Goal: Task Accomplishment & Management: Complete application form

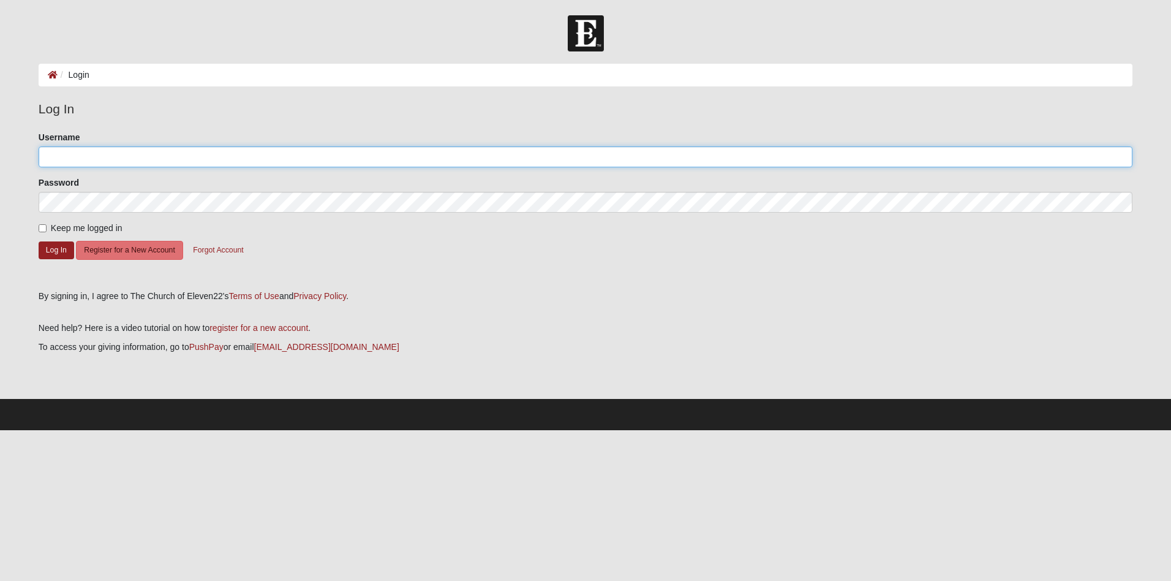
click at [107, 155] on input "Username" at bounding box center [586, 156] width 1094 height 21
type input "J"
type input "jorgeo215"
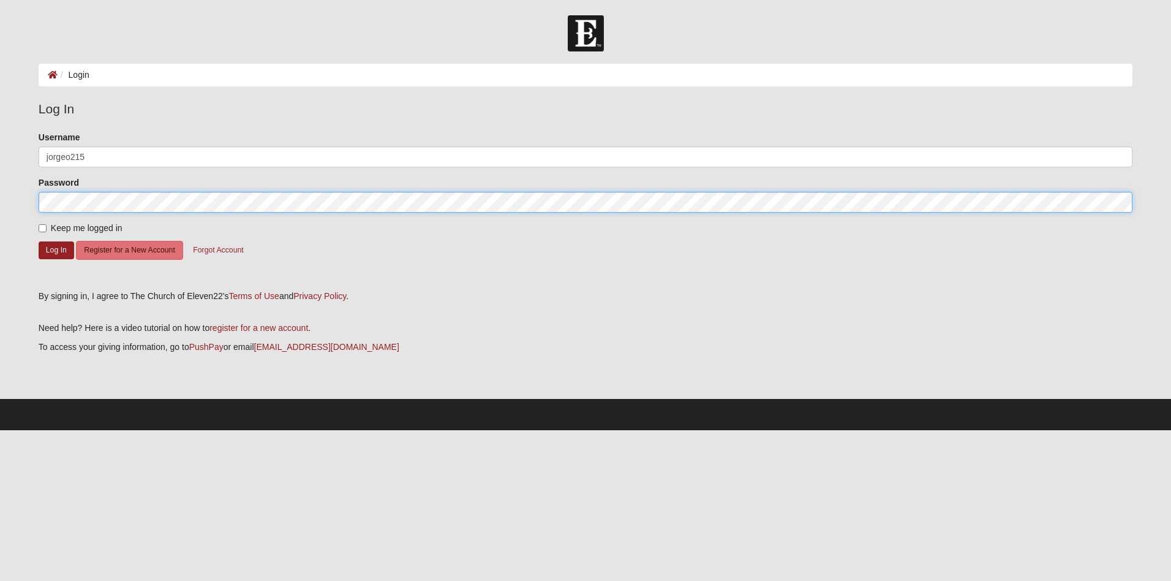
click at [39, 241] on button "Log In" at bounding box center [57, 250] width 36 height 18
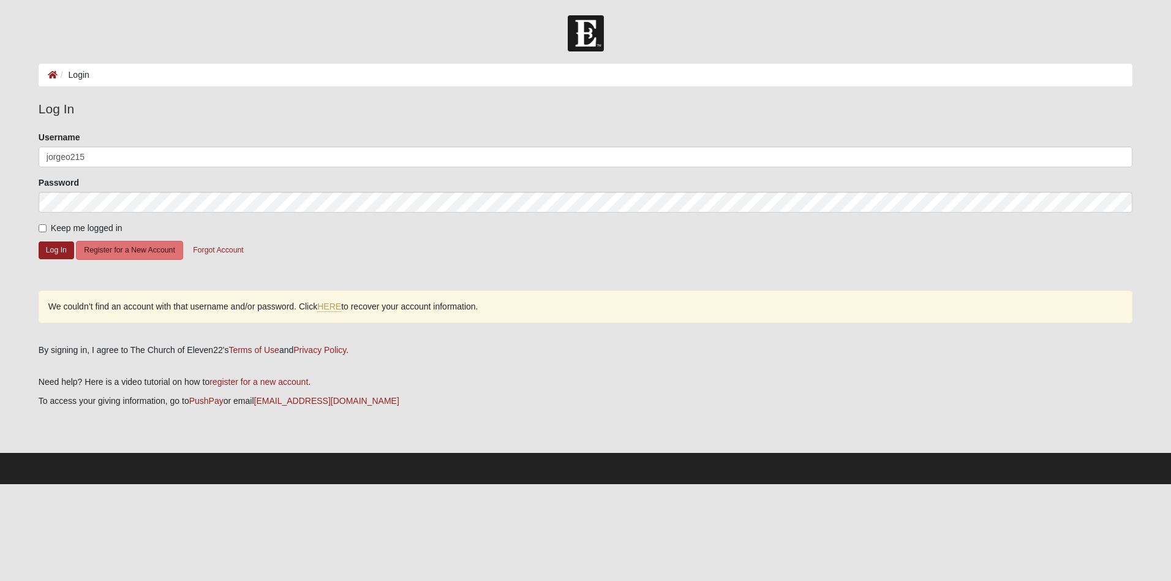
click at [47, 230] on label "Keep me logged in" at bounding box center [81, 228] width 84 height 13
click at [47, 230] on input "Keep me logged in" at bounding box center [43, 228] width 8 height 8
checkbox input "true"
click at [126, 158] on input "jorgeo215" at bounding box center [586, 156] width 1094 height 21
drag, startPoint x: 80, startPoint y: 156, endPoint x: -9, endPoint y: 149, distance: 89.1
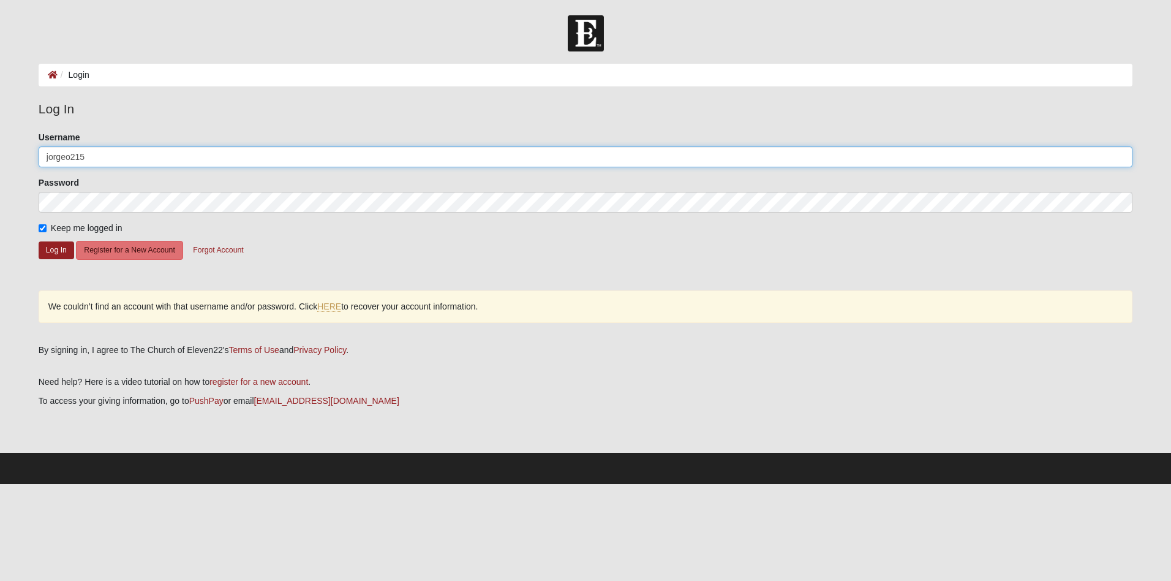
click at [0, 149] on html "Log In Login Login Error Log In Please correct the following: Username jorgeo21…" at bounding box center [585, 242] width 1171 height 484
type input "[EMAIL_ADDRESS][DOMAIN_NAME]"
click at [148, 249] on button "Register for a New Account" at bounding box center [129, 250] width 107 height 19
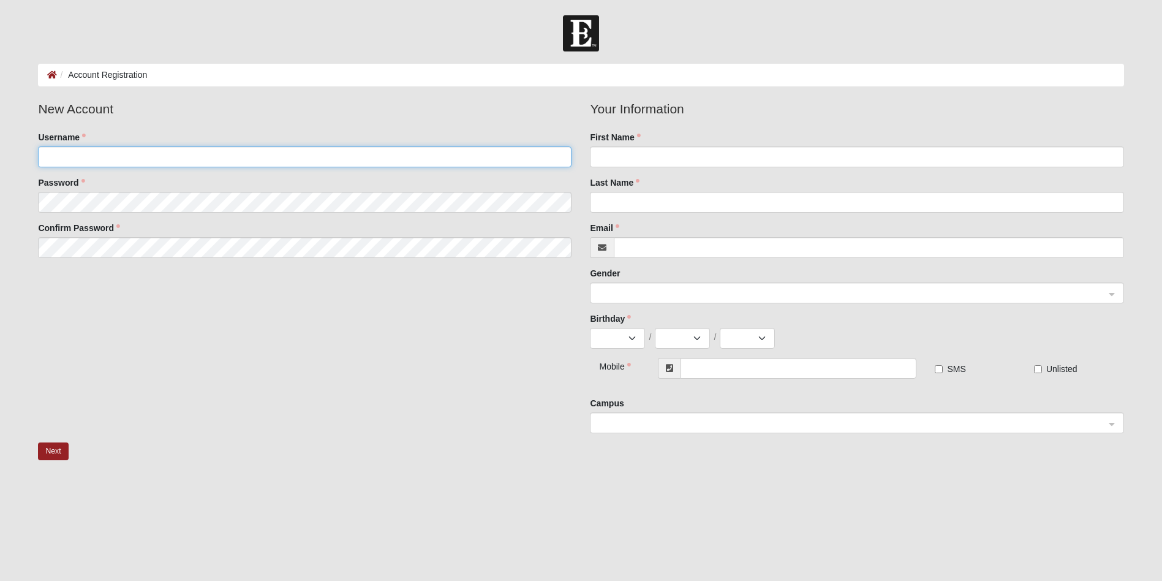
click at [94, 149] on input "Username" at bounding box center [304, 156] width 533 height 21
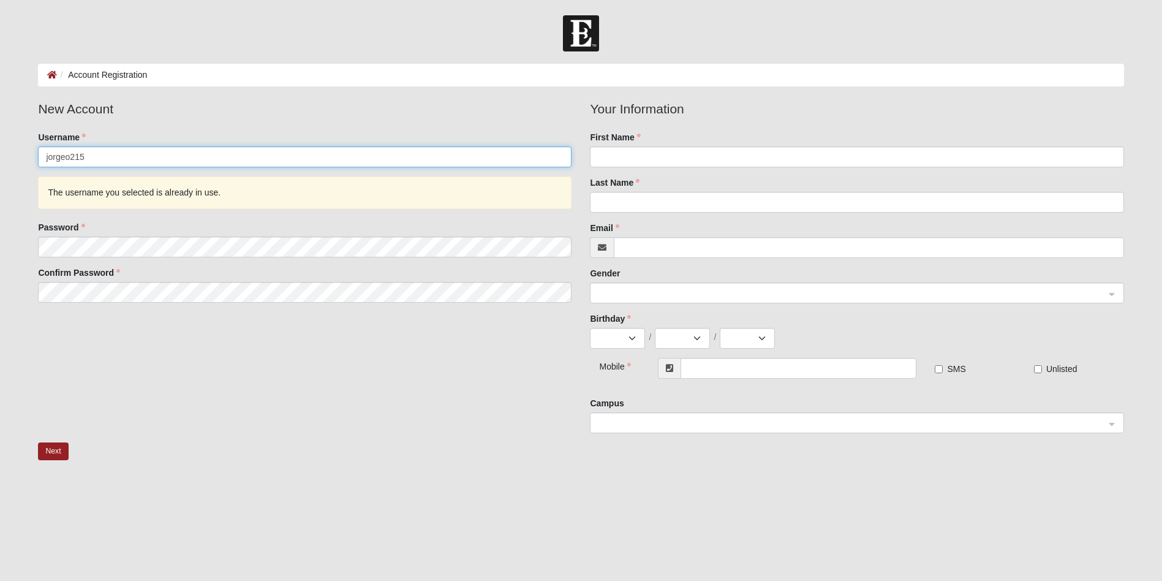
click at [93, 157] on input "jorgeo215" at bounding box center [304, 156] width 533 height 21
type input "jorgeo2159"
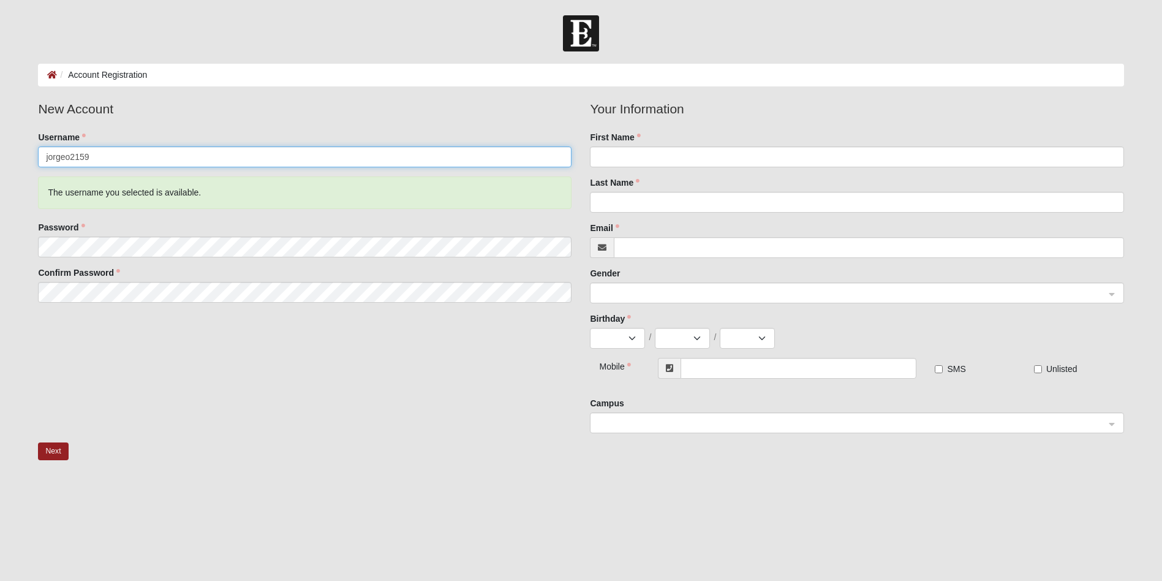
click at [106, 159] on input "jorgeo2159" at bounding box center [304, 156] width 533 height 21
click at [624, 162] on input "First Name" at bounding box center [856, 156] width 533 height 21
type input "j"
type input "[PERSON_NAME]"
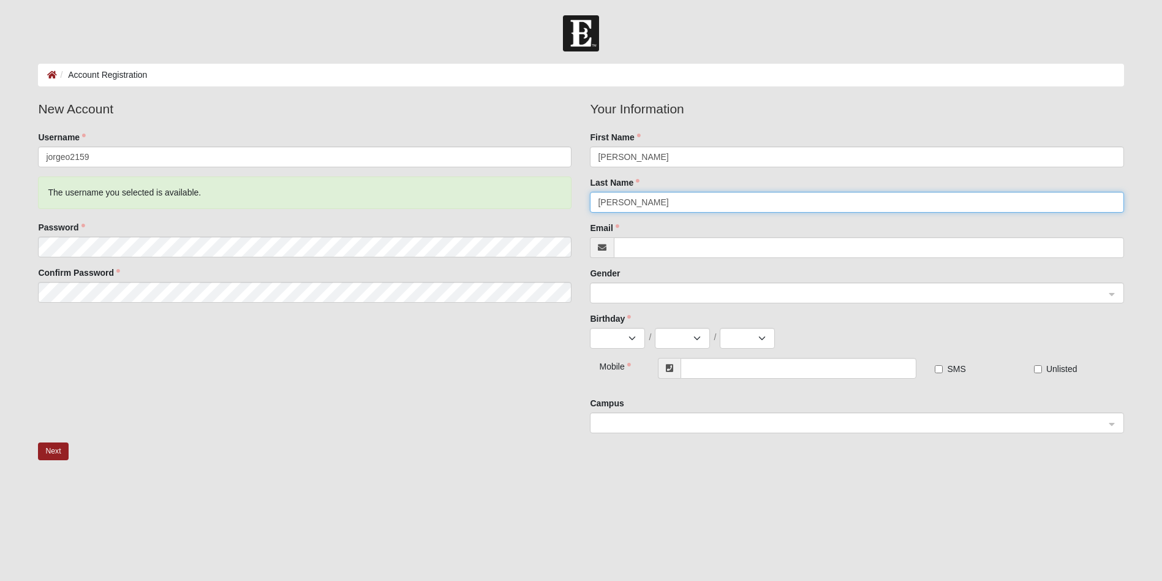
type input "Ortiz"
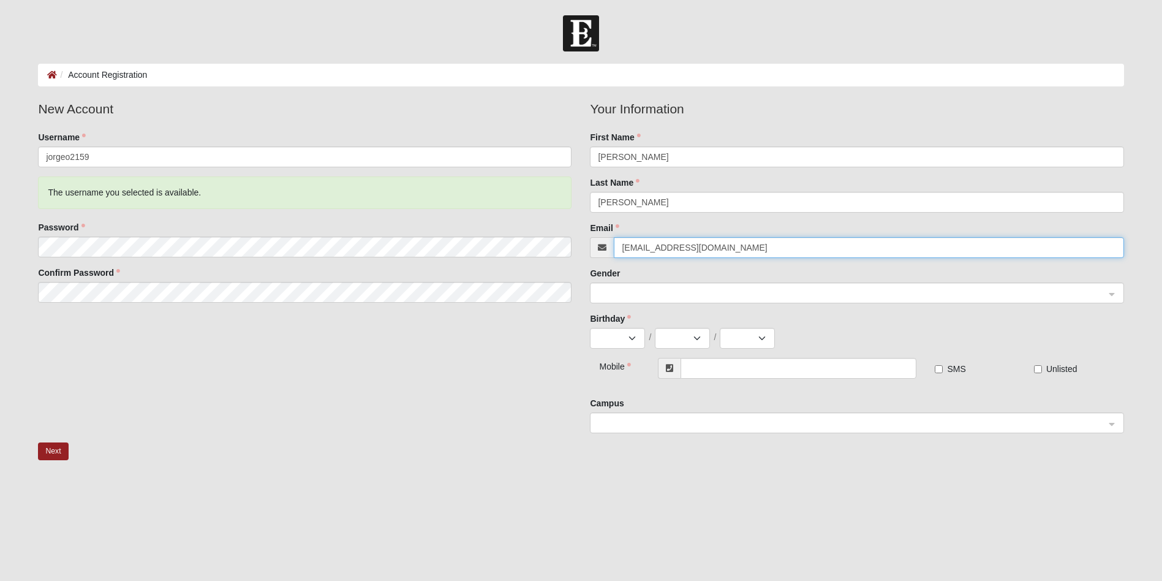
type input "[EMAIL_ADDRESS][DOMAIN_NAME]"
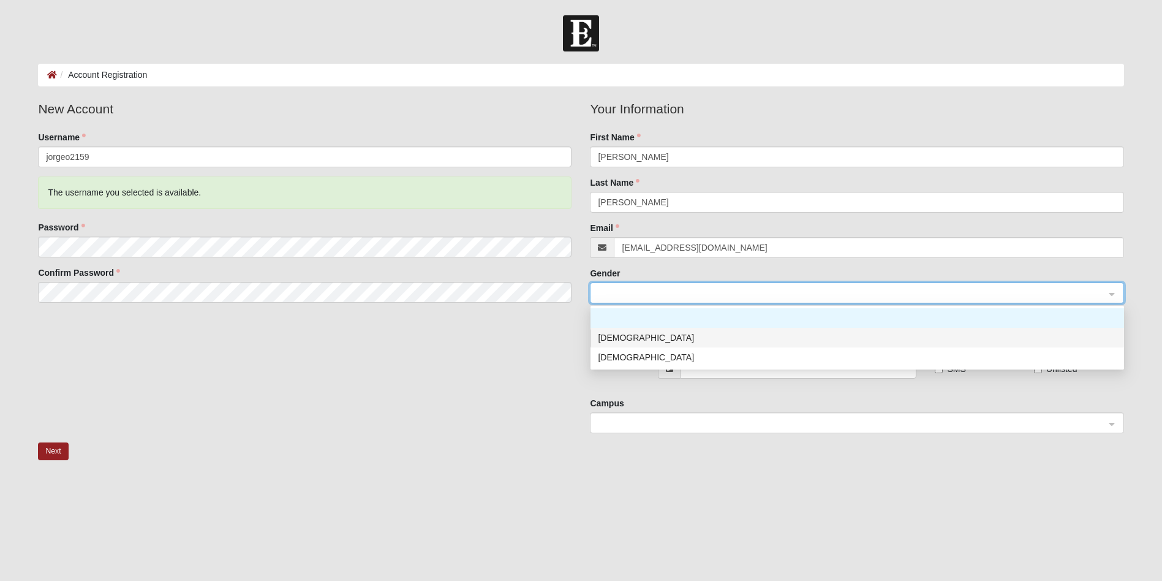
click at [613, 337] on div "Male" at bounding box center [857, 337] width 519 height 13
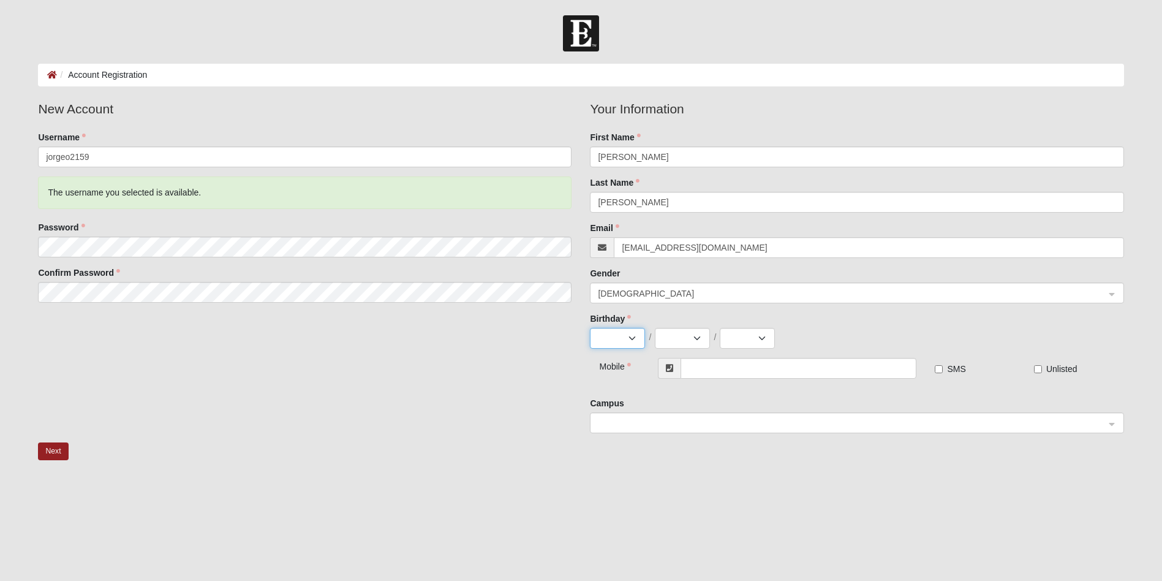
select select "12"
select select "31"
select select "1980"
click at [724, 374] on input "text" at bounding box center [798, 368] width 236 height 21
type input "(215) 806-9943"
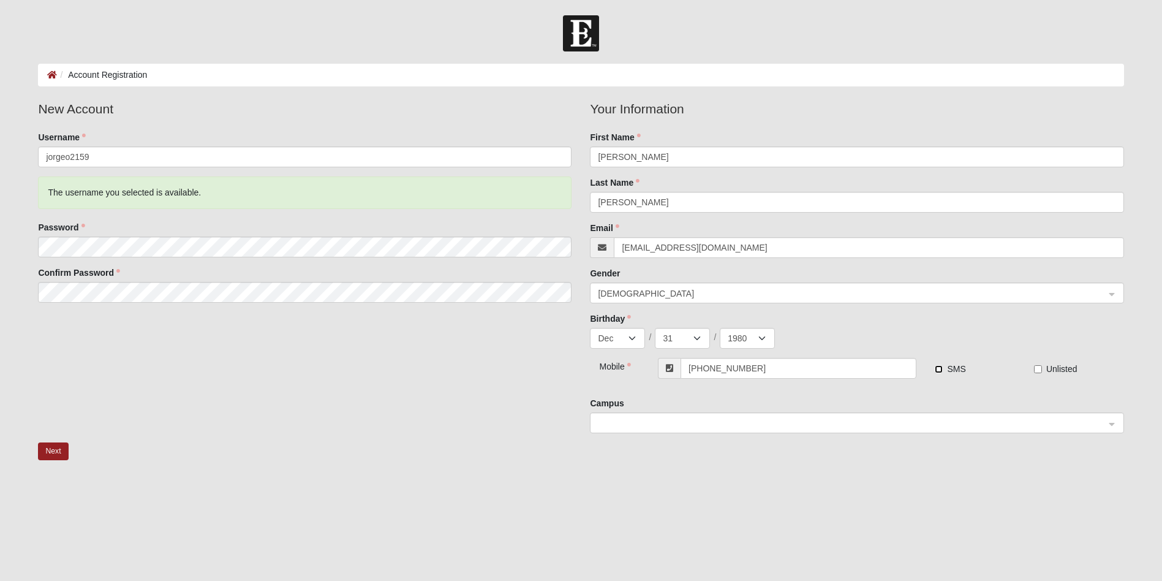
click at [938, 372] on input "SMS" at bounding box center [939, 369] width 8 height 8
checkbox input "true"
click at [669, 427] on span at bounding box center [851, 422] width 506 height 13
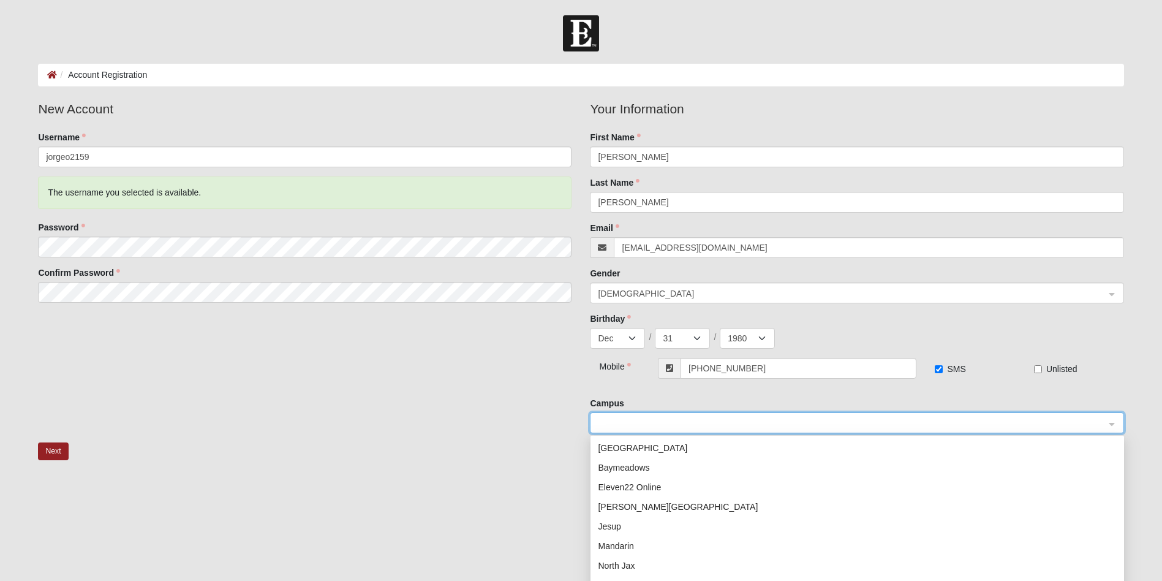
scroll to position [157, 0]
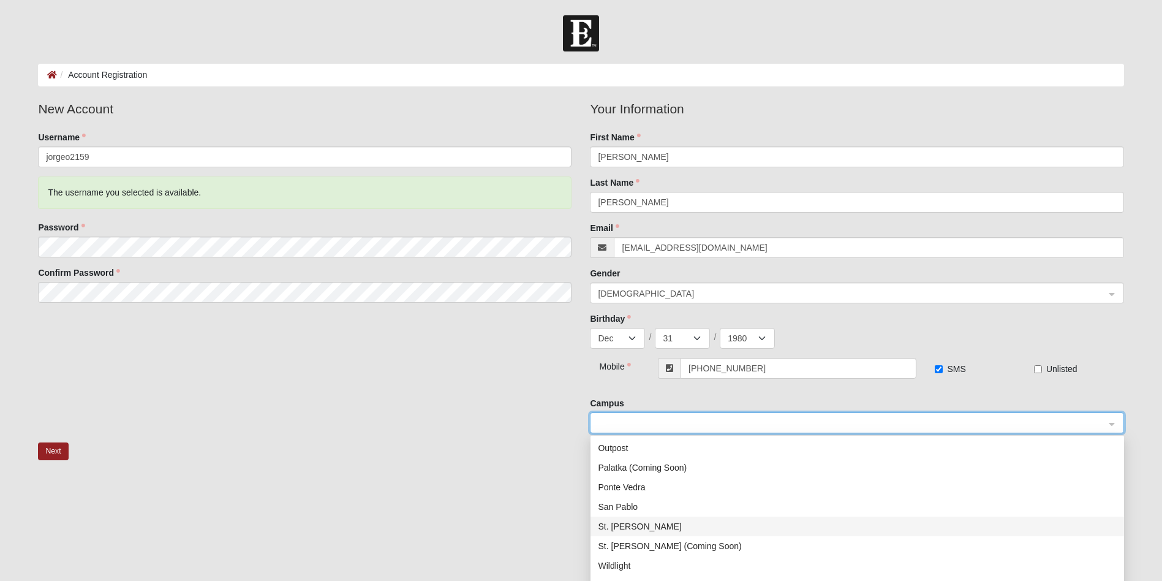
click at [628, 529] on div "St. Johns" at bounding box center [857, 525] width 519 height 13
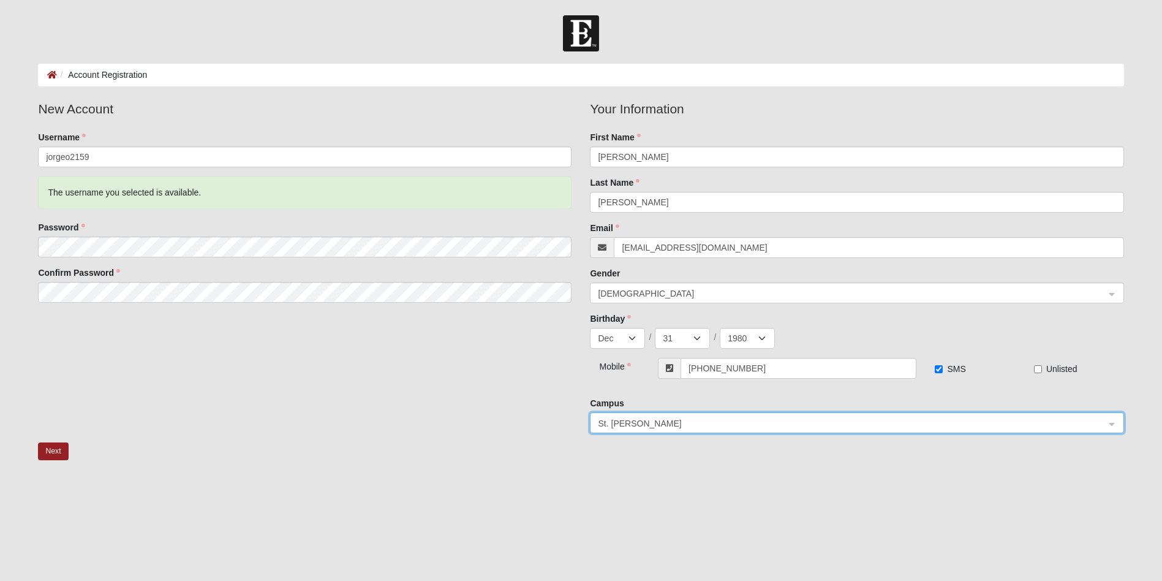
click at [506, 487] on div at bounding box center [580, 542] width 1085 height 122
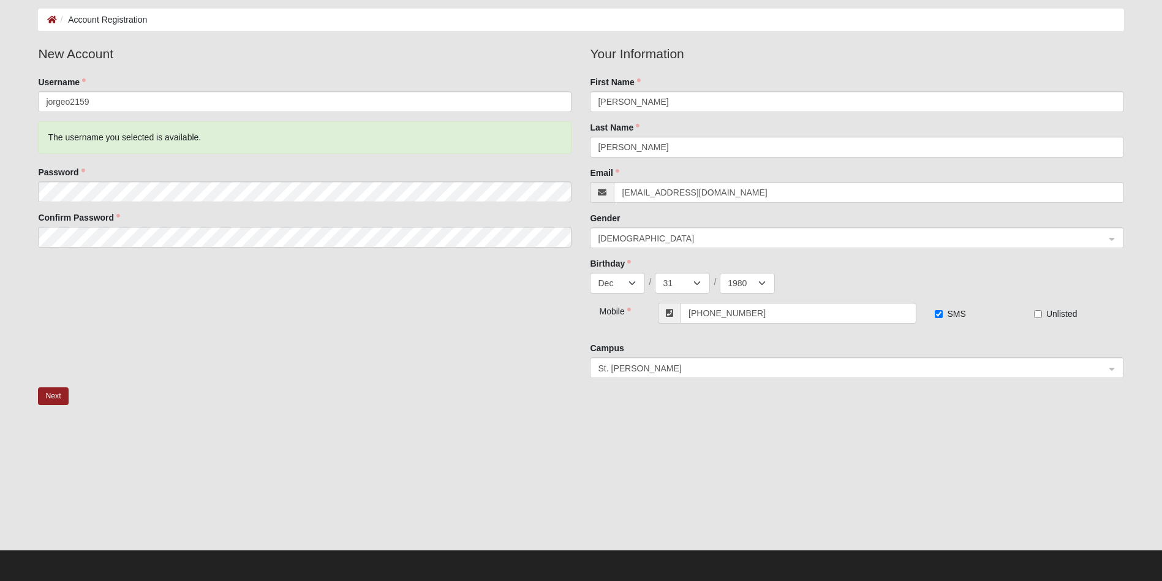
scroll to position [56, 0]
click at [55, 398] on button "Next" at bounding box center [53, 395] width 30 height 18
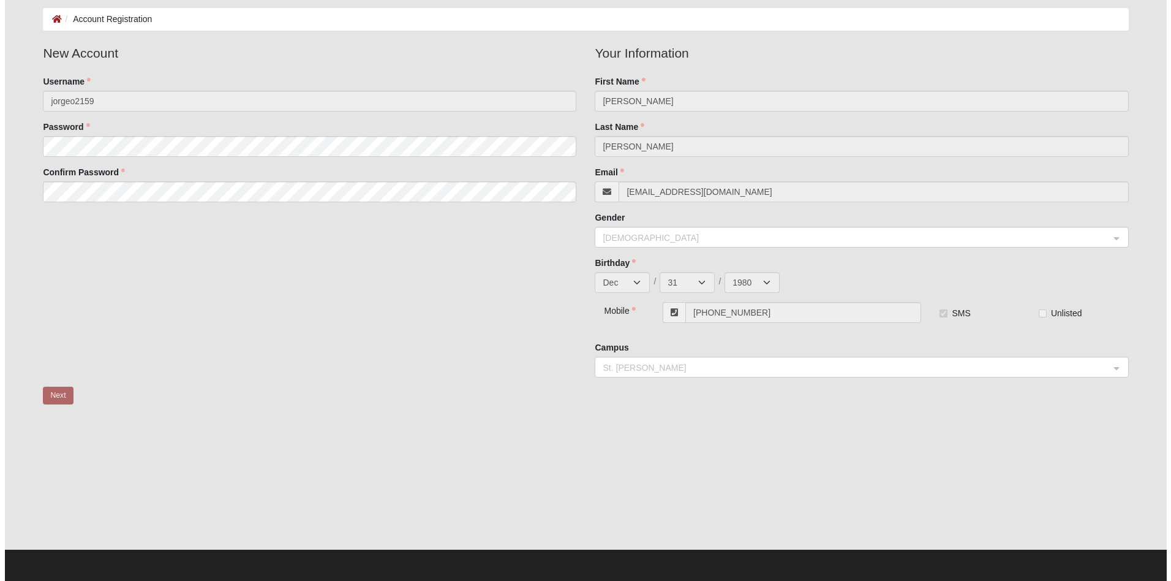
scroll to position [0, 0]
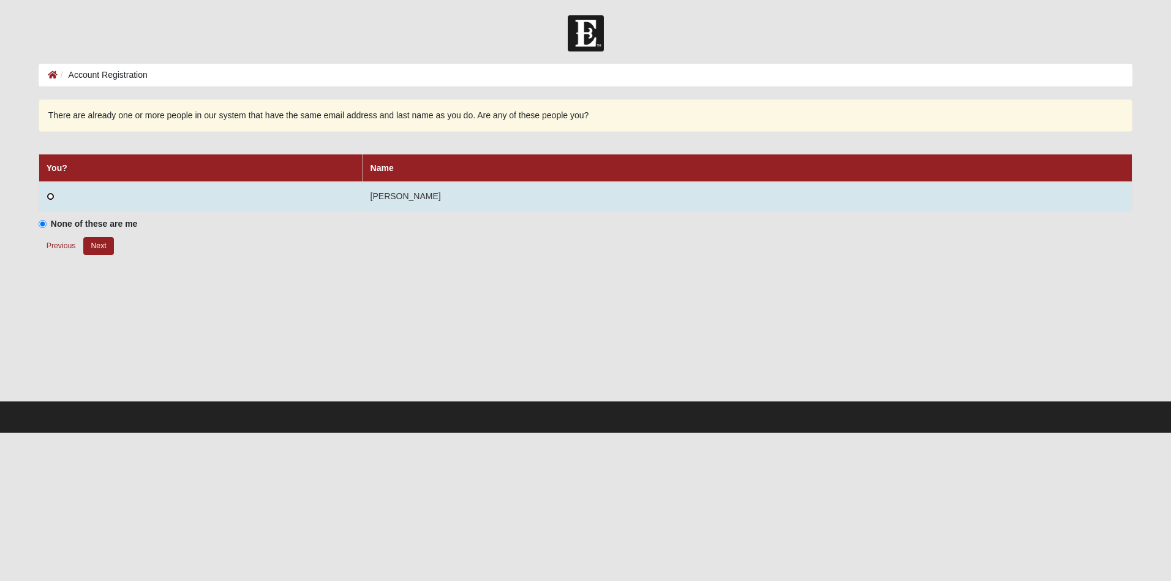
click at [50, 195] on input "radio" at bounding box center [51, 196] width 8 height 8
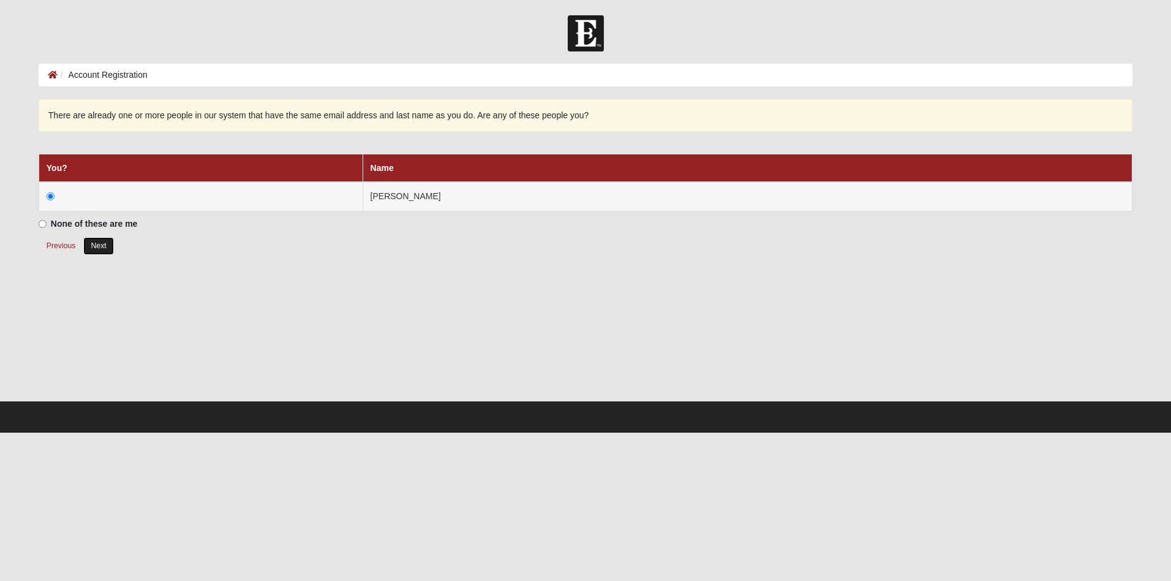
click at [104, 249] on button "Next" at bounding box center [98, 246] width 30 height 18
radio input "true"
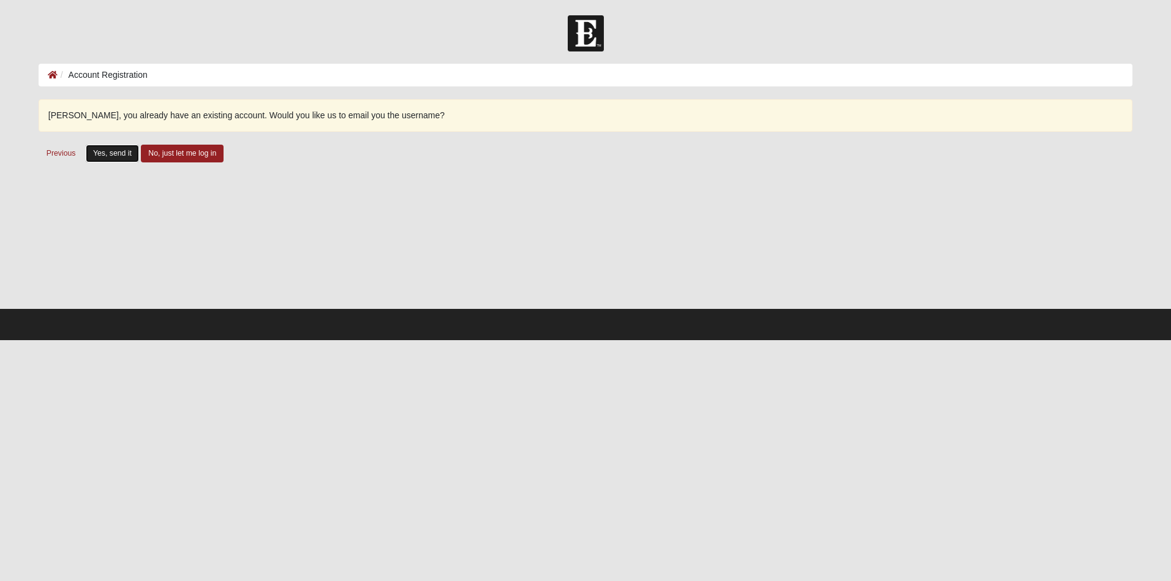
click at [121, 154] on button "Yes, send it" at bounding box center [112, 154] width 53 height 18
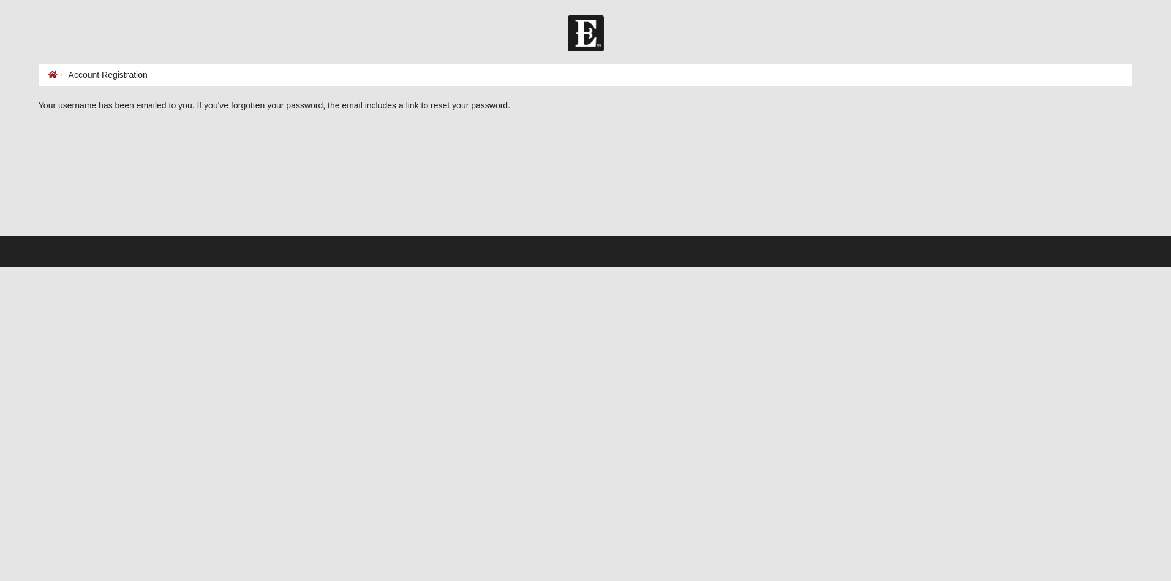
click at [111, 81] on li "Account Registration" at bounding box center [103, 75] width 90 height 13
click at [602, 32] on img at bounding box center [586, 33] width 36 height 36
click at [599, 32] on img at bounding box center [586, 33] width 36 height 36
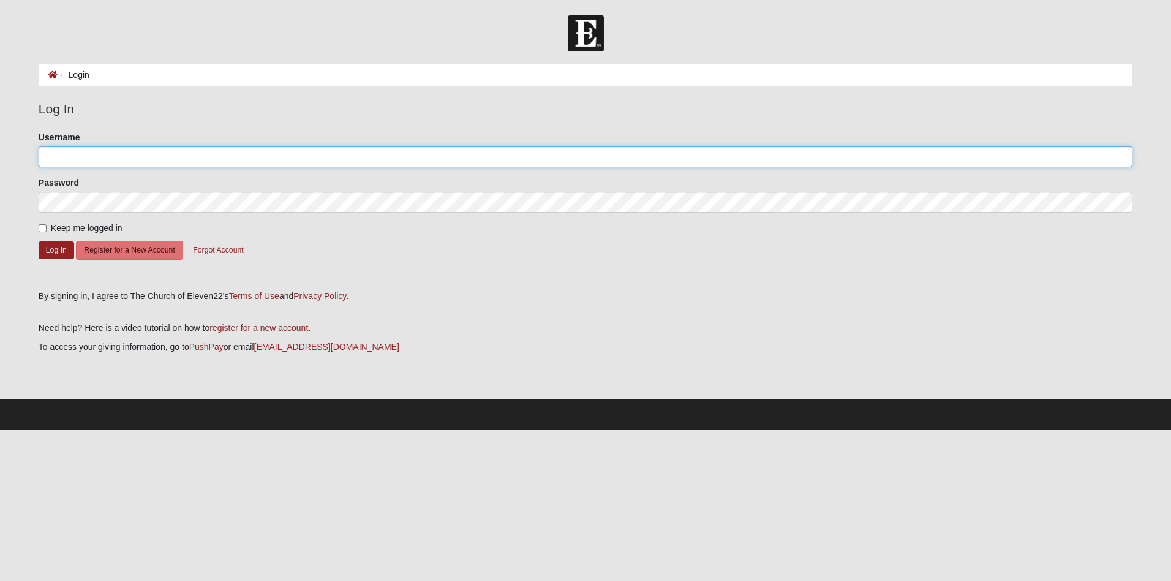
click at [82, 162] on input "Username" at bounding box center [586, 156] width 1094 height 21
type input "Jorgeo215"
click at [51, 251] on button "Log In" at bounding box center [57, 250] width 36 height 18
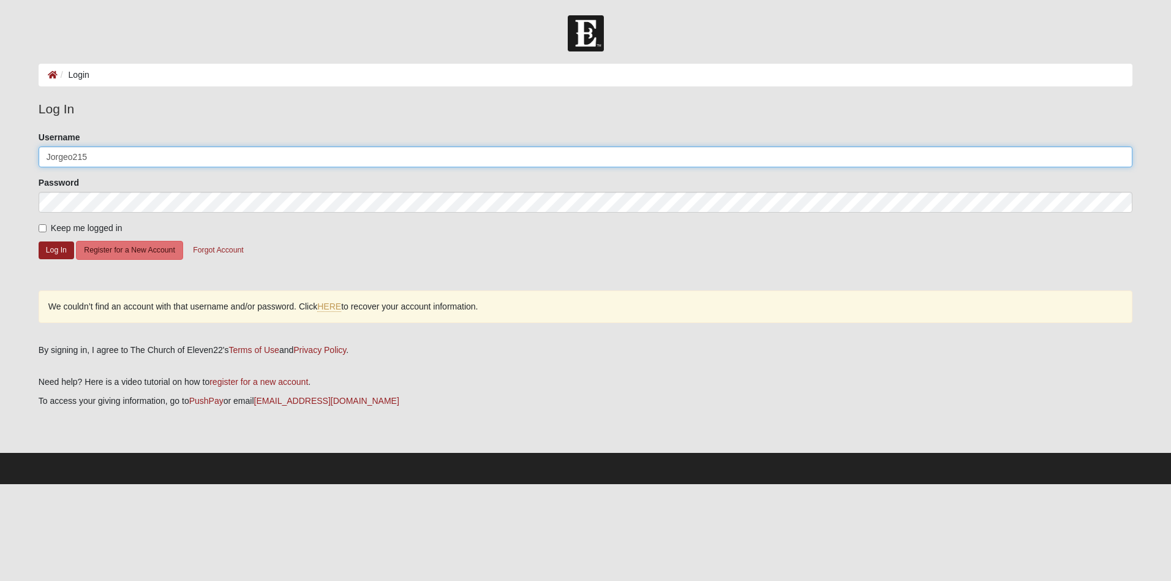
click at [99, 152] on input "Jorgeo215" at bounding box center [586, 156] width 1094 height 21
drag, startPoint x: 105, startPoint y: 159, endPoint x: 18, endPoint y: 161, distance: 87.6
click at [18, 161] on form "Log In Login Login Error Log In Please correct the following: Username Jorgeo21…" at bounding box center [585, 249] width 1171 height 468
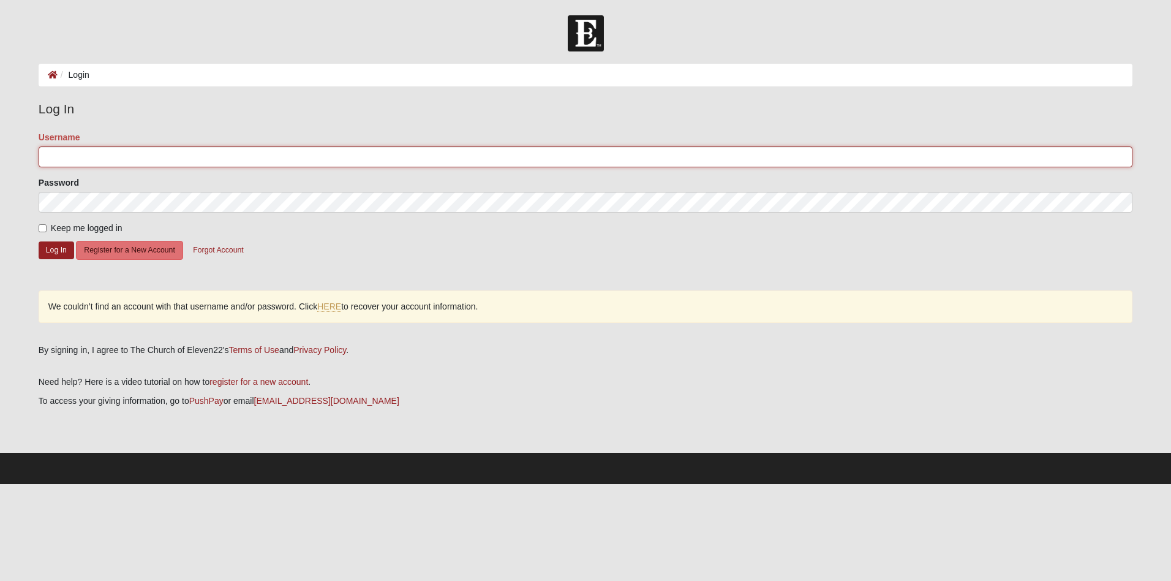
type input "Jorgeo215"
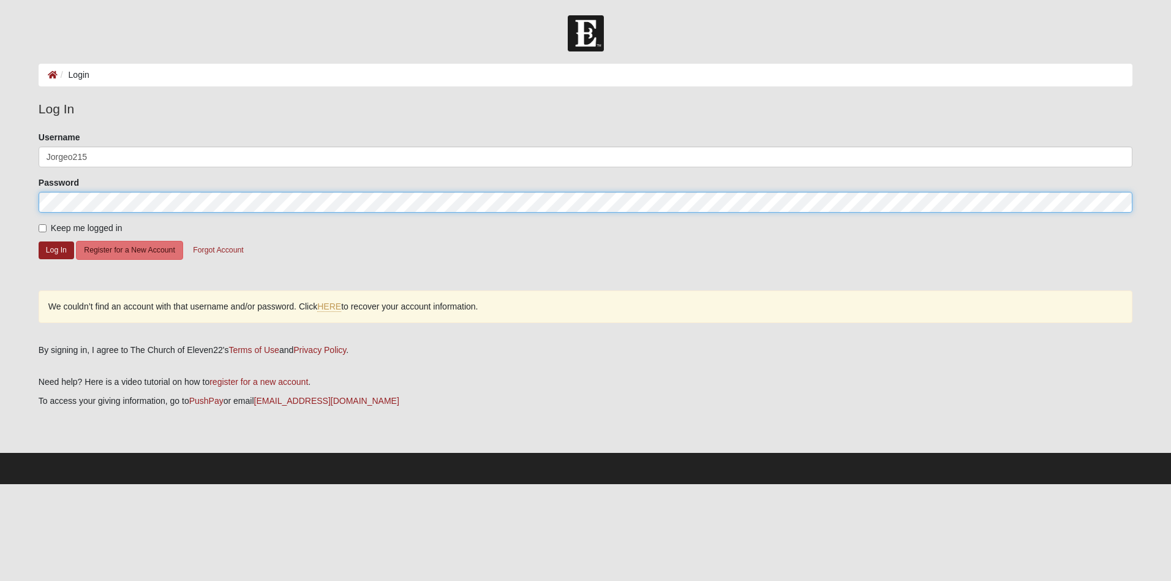
click at [0, 203] on html "Log In Login Login Error Log In Please correct the following: Username Jorgeo21…" at bounding box center [585, 242] width 1171 height 484
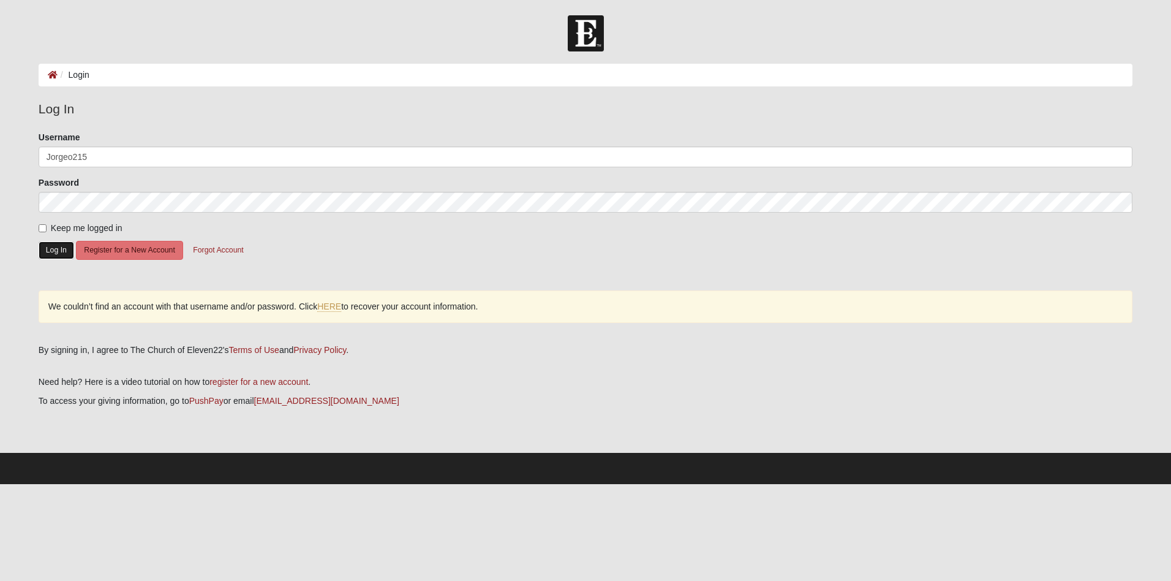
click at [58, 251] on button "Log In" at bounding box center [57, 250] width 36 height 18
click at [326, 306] on link "HERE" at bounding box center [329, 306] width 24 height 10
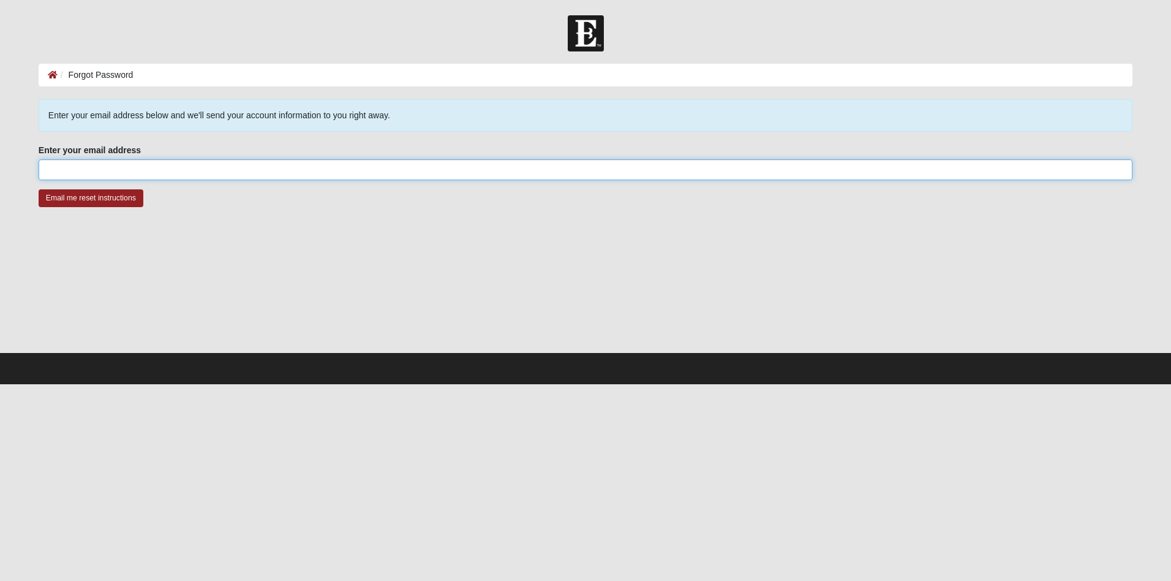
click at [111, 168] on input "Enter your email address" at bounding box center [586, 169] width 1094 height 21
type input "[EMAIL_ADDRESS][DOMAIN_NAME]"
click at [89, 198] on input "Email me reset instructions" at bounding box center [91, 198] width 105 height 18
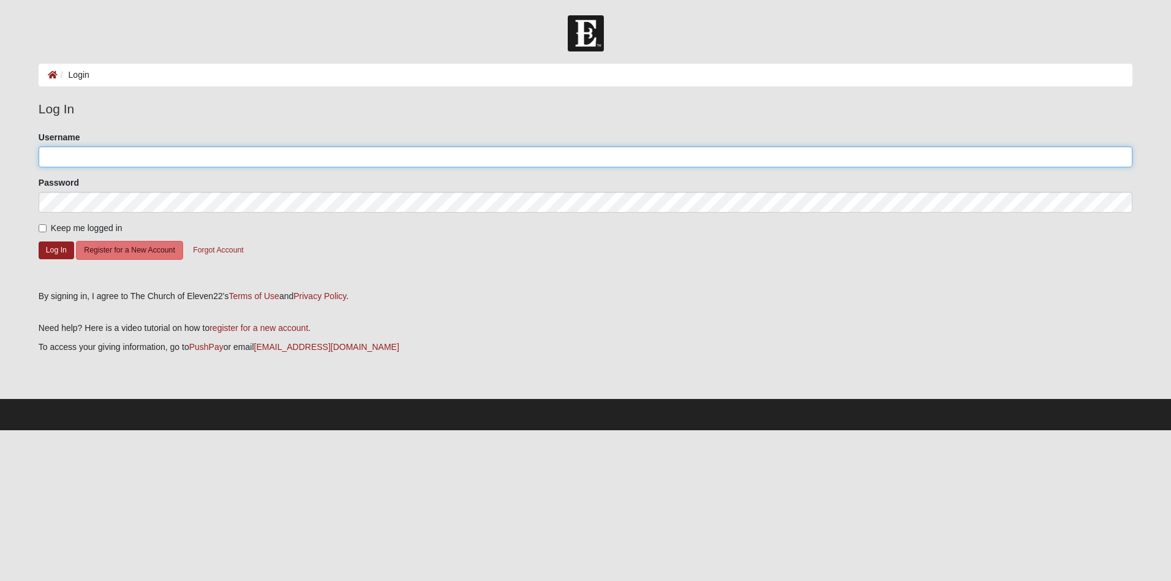
click at [112, 156] on input "Username" at bounding box center [586, 156] width 1094 height 21
type input "[EMAIL_ADDRESS][DOMAIN_NAME]"
click at [47, 230] on label "Keep me logged in" at bounding box center [81, 228] width 84 height 13
click at [47, 230] on input "Keep me logged in" at bounding box center [43, 228] width 8 height 8
checkbox input "true"
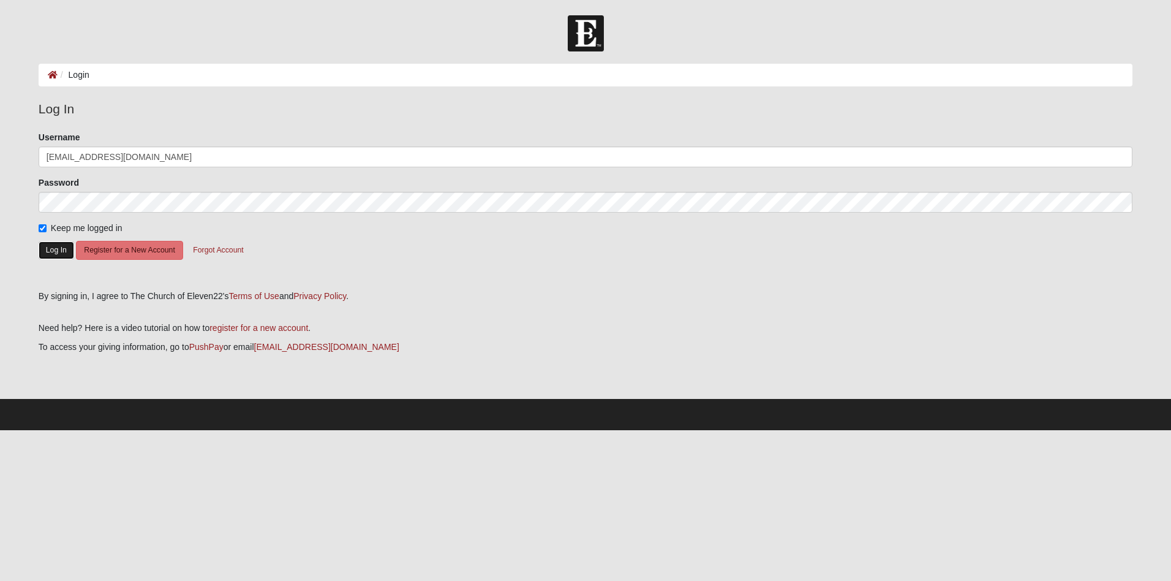
click at [50, 246] on button "Log In" at bounding box center [57, 250] width 36 height 18
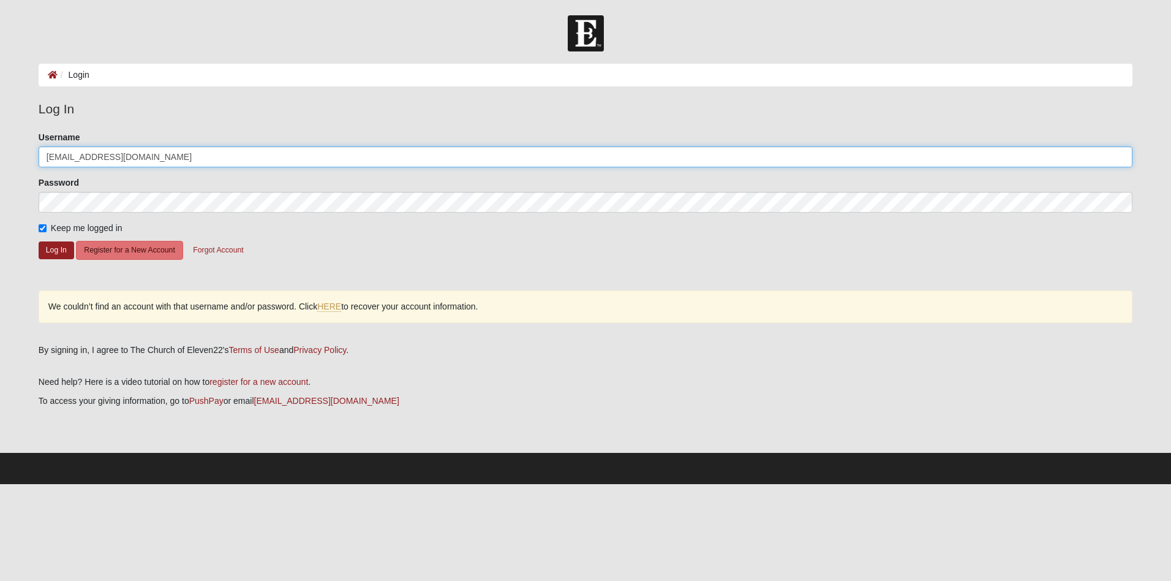
click at [143, 152] on input "[EMAIL_ADDRESS][DOMAIN_NAME]" at bounding box center [586, 156] width 1094 height 21
type input "jorgeo215"
click at [47, 242] on button "Log In" at bounding box center [57, 250] width 36 height 18
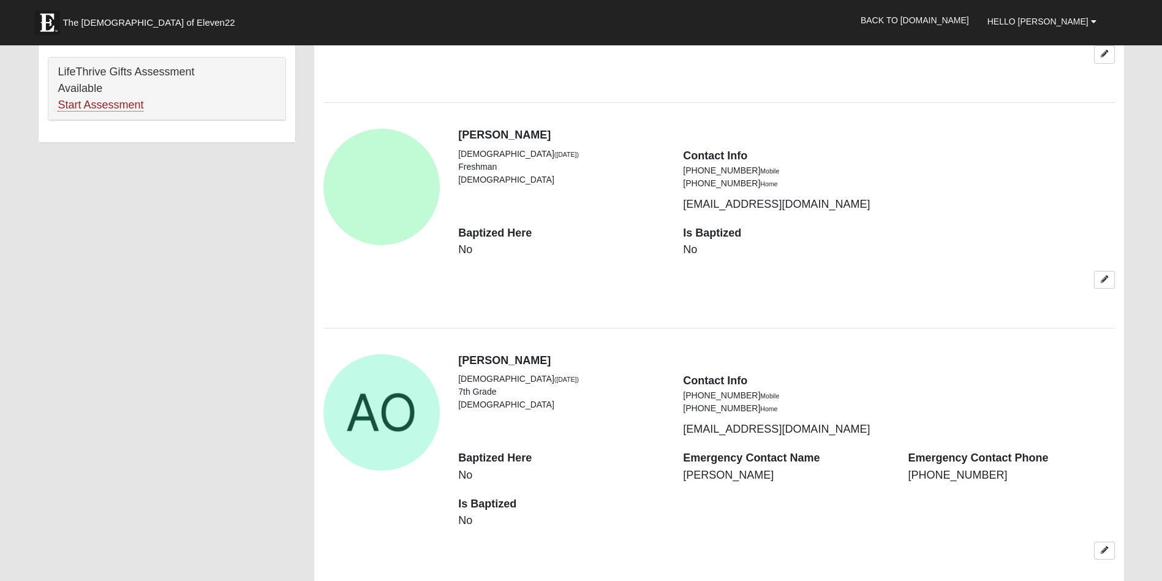
scroll to position [1224, 0]
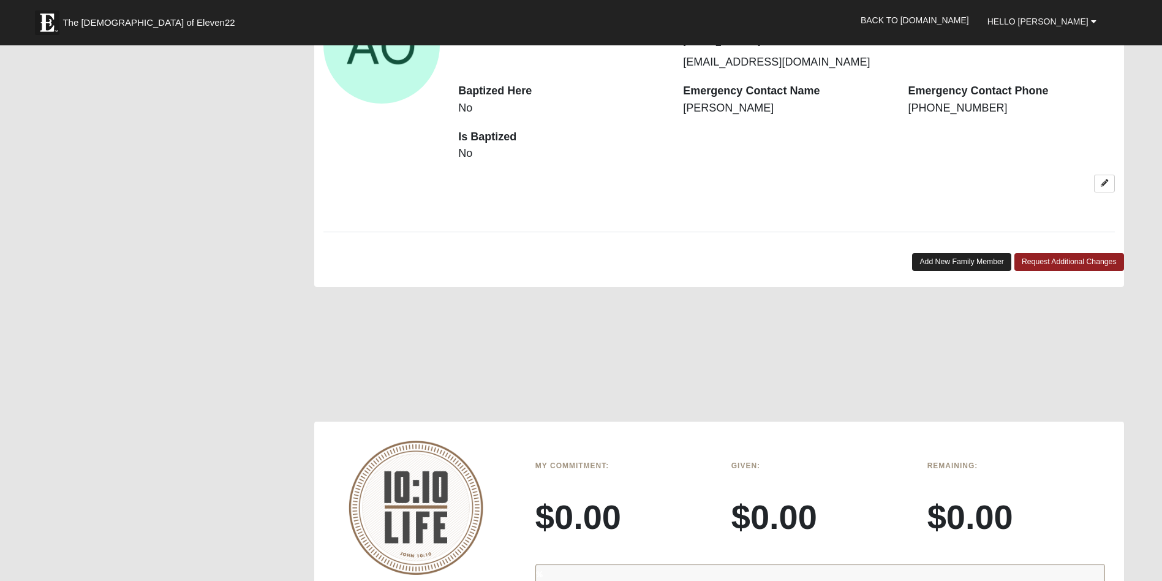
click at [938, 260] on link "Add New Family Member" at bounding box center [961, 262] width 99 height 18
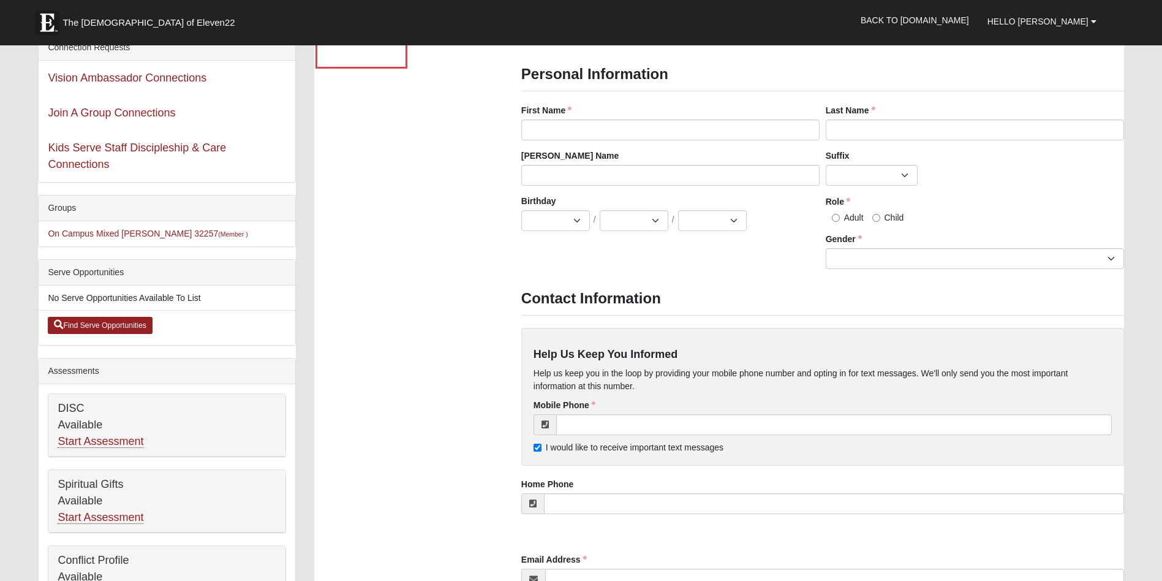
scroll to position [0, 0]
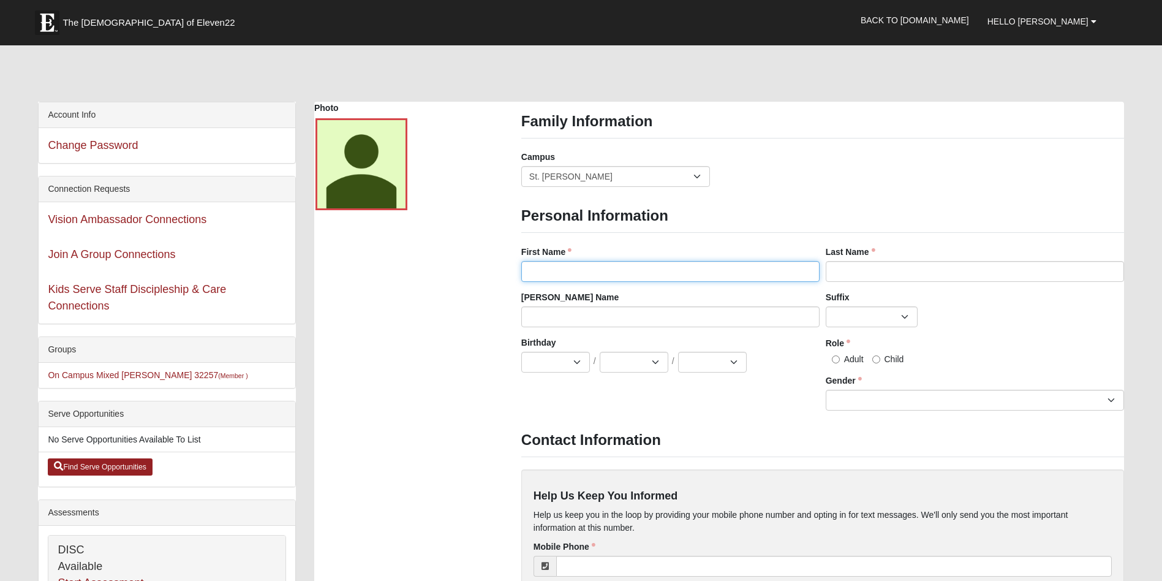
click at [589, 270] on input "First Name" at bounding box center [670, 271] width 298 height 21
type input "Mylas"
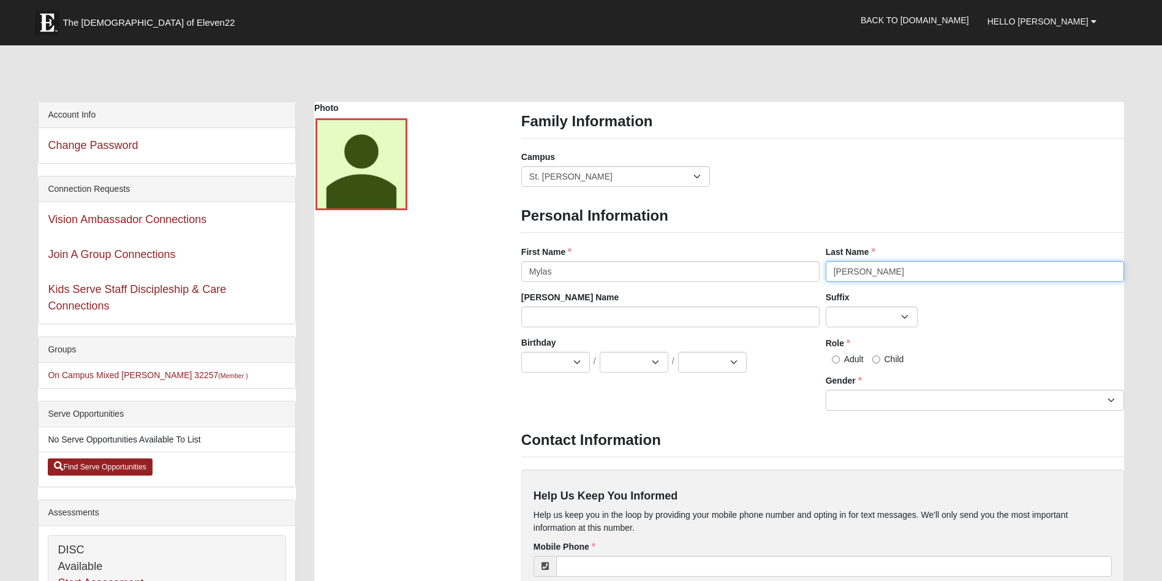
type input "[PERSON_NAME]"
select select "188"
select select
select select "8"
select select "1"
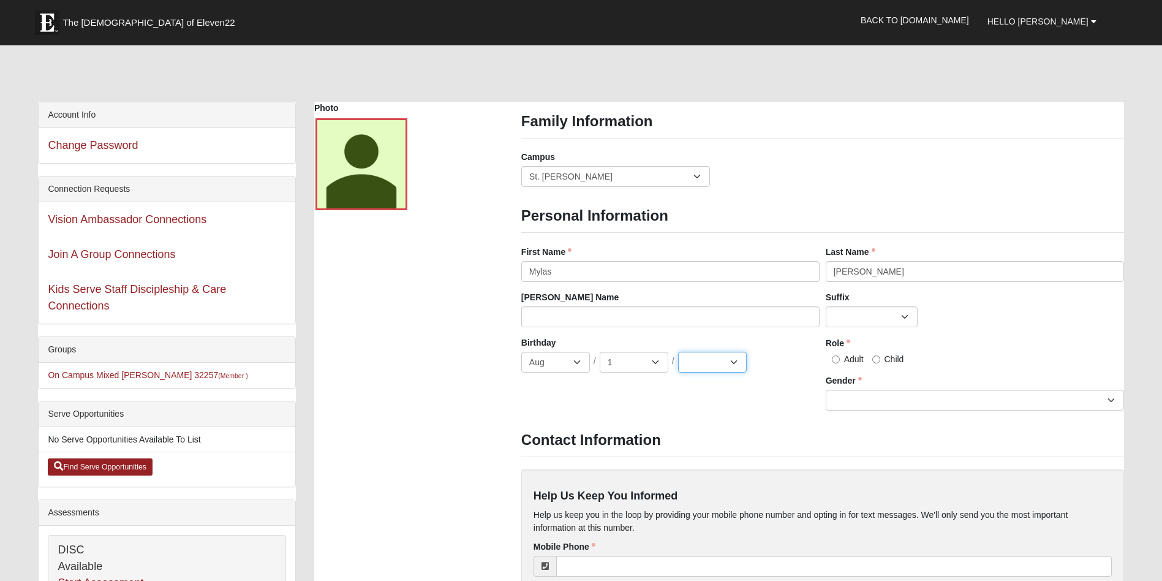
select select "1980"
click at [832, 357] on input "Adult" at bounding box center [836, 359] width 8 height 8
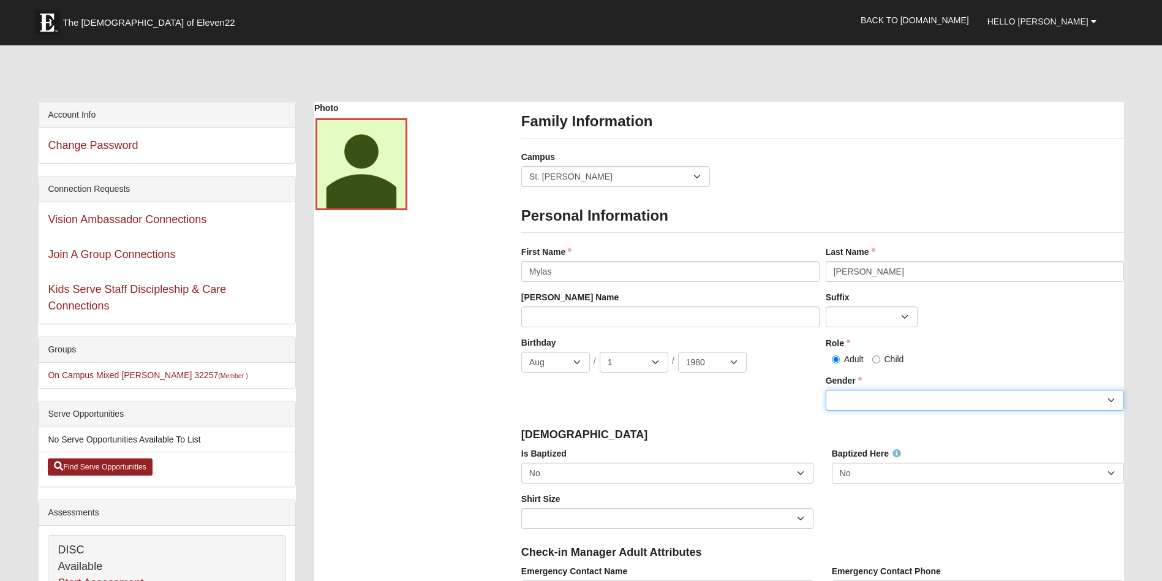
select select "[DEMOGRAPHIC_DATA]"
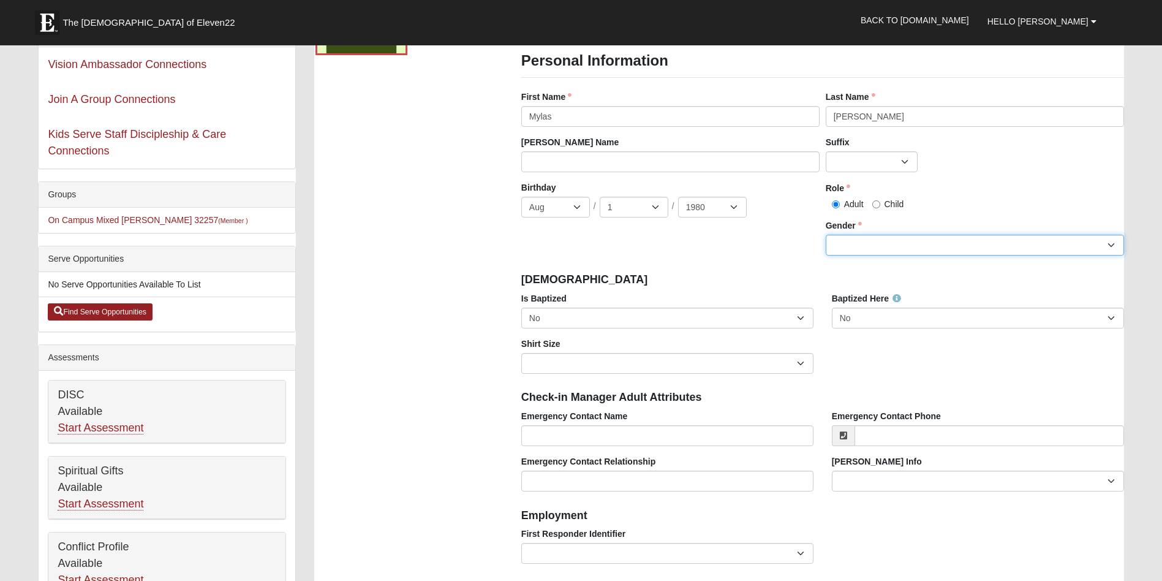
scroll to position [183, 0]
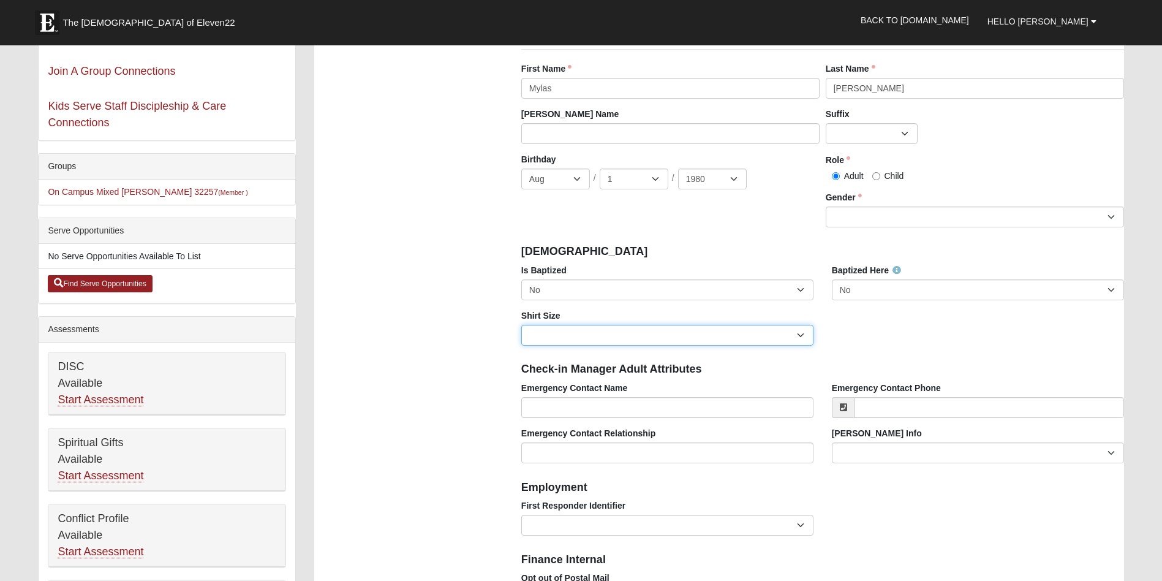
select select "Adult Medium"
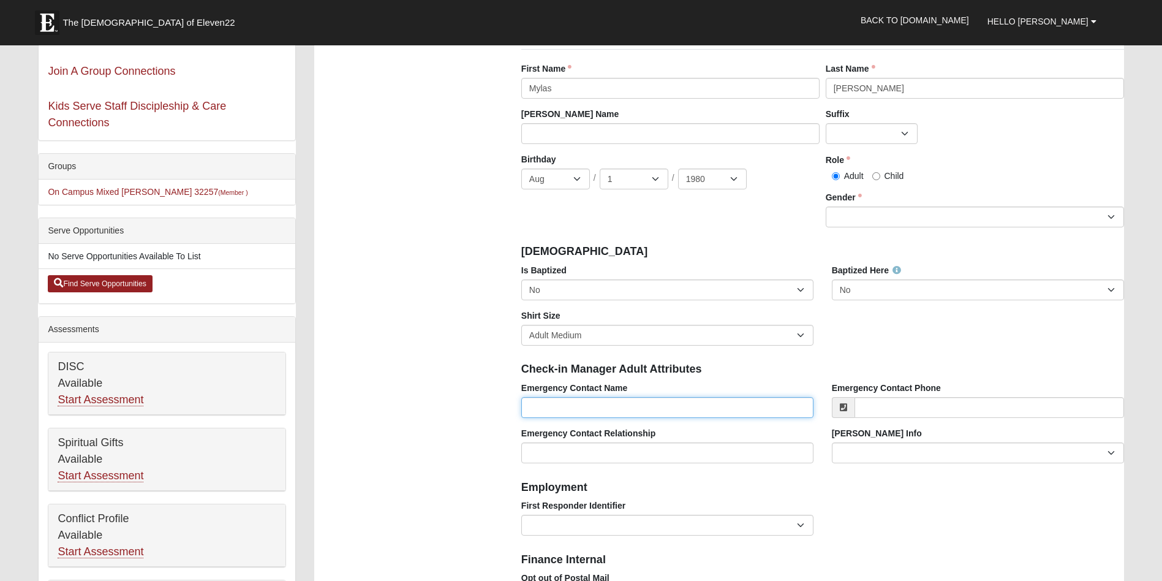
click at [601, 407] on input "Emergency Contact Name" at bounding box center [667, 407] width 292 height 21
type input "[PERSON_NAME]"
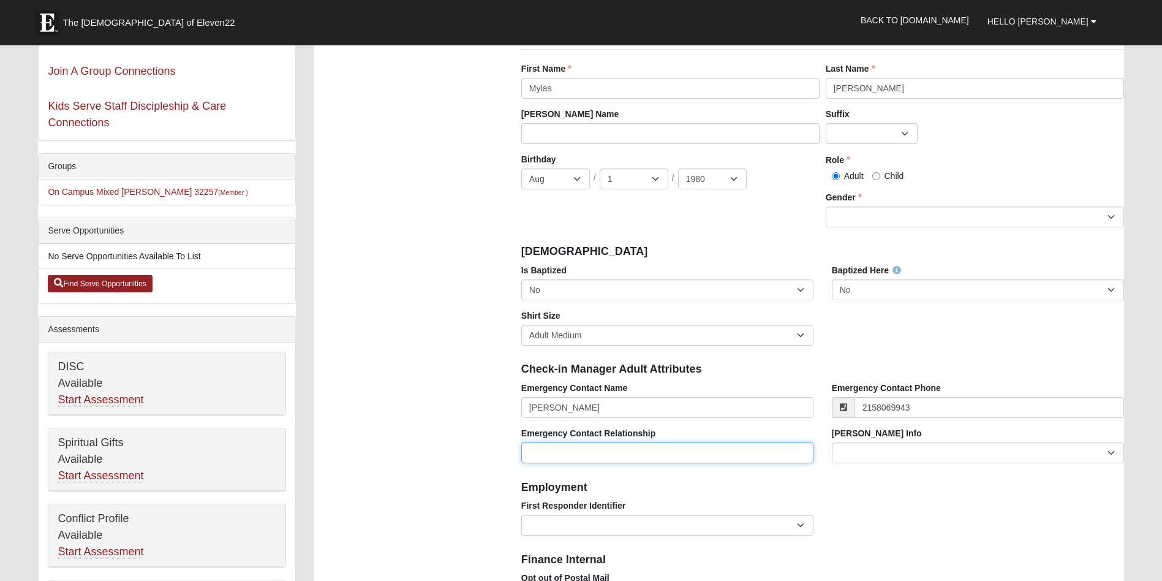
type input "[PHONE_NUMBER]"
click at [543, 448] on input "Emergency Contact Relationship" at bounding box center [667, 452] width 292 height 21
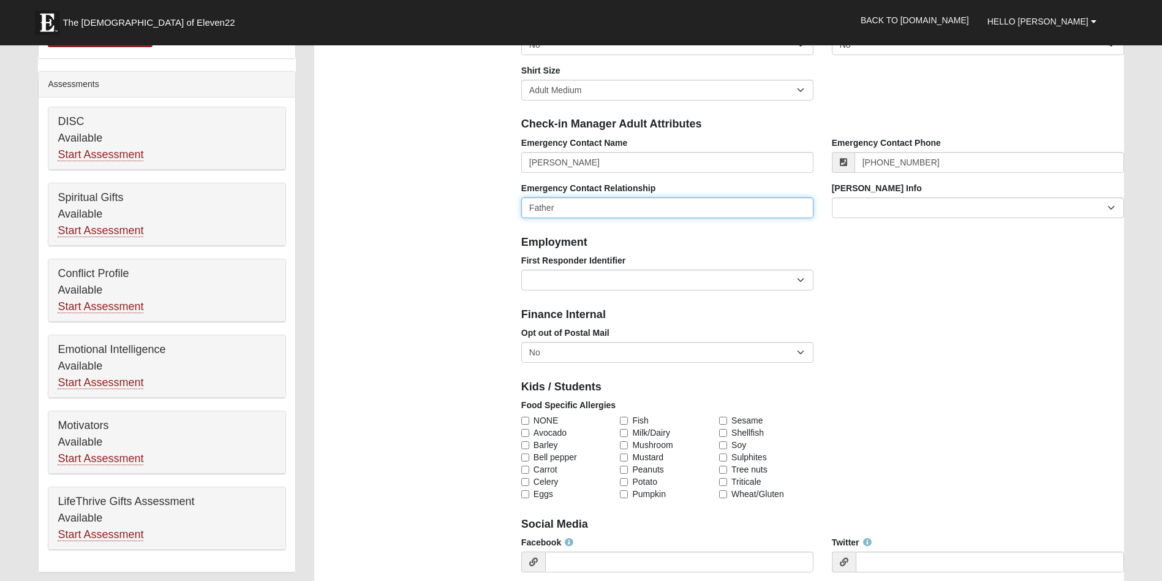
scroll to position [551, 0]
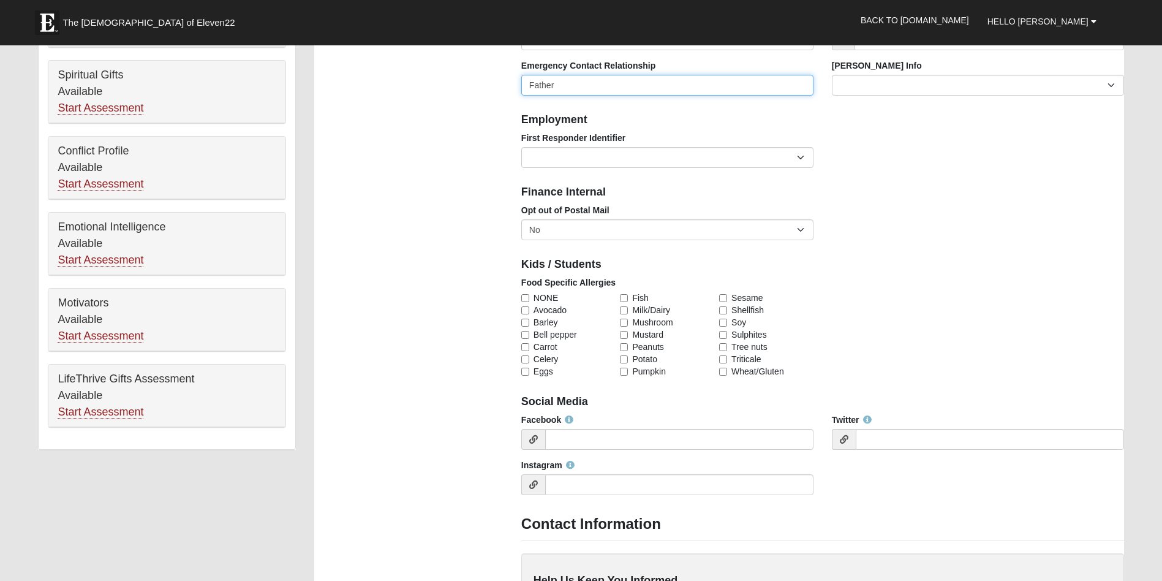
type input "Father"
click at [526, 300] on input "NONE" at bounding box center [525, 298] width 8 height 8
checkbox input "true"
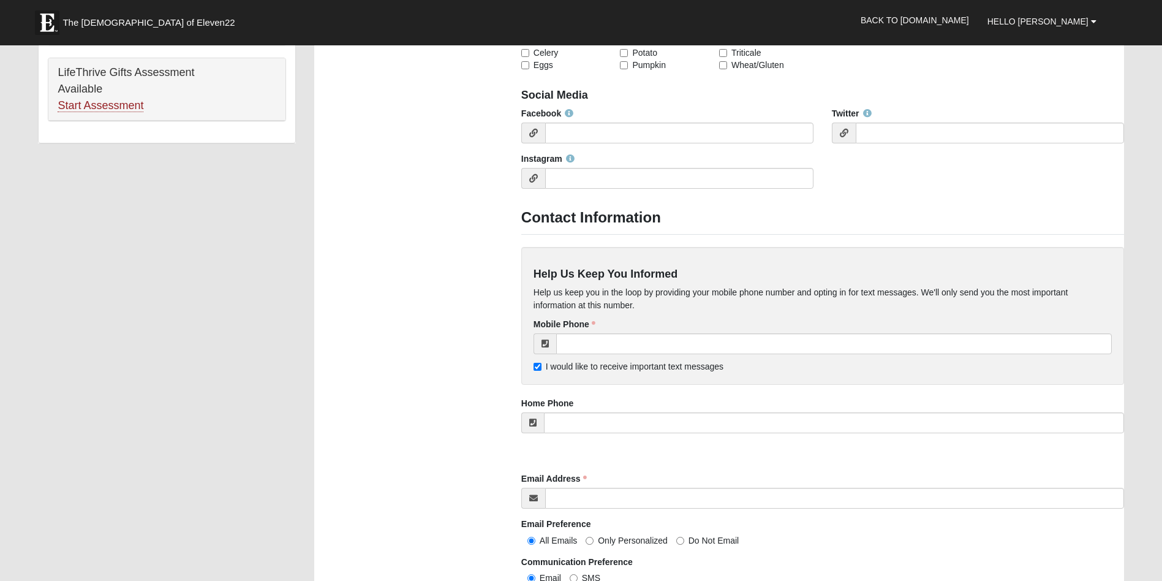
scroll to position [1102, 0]
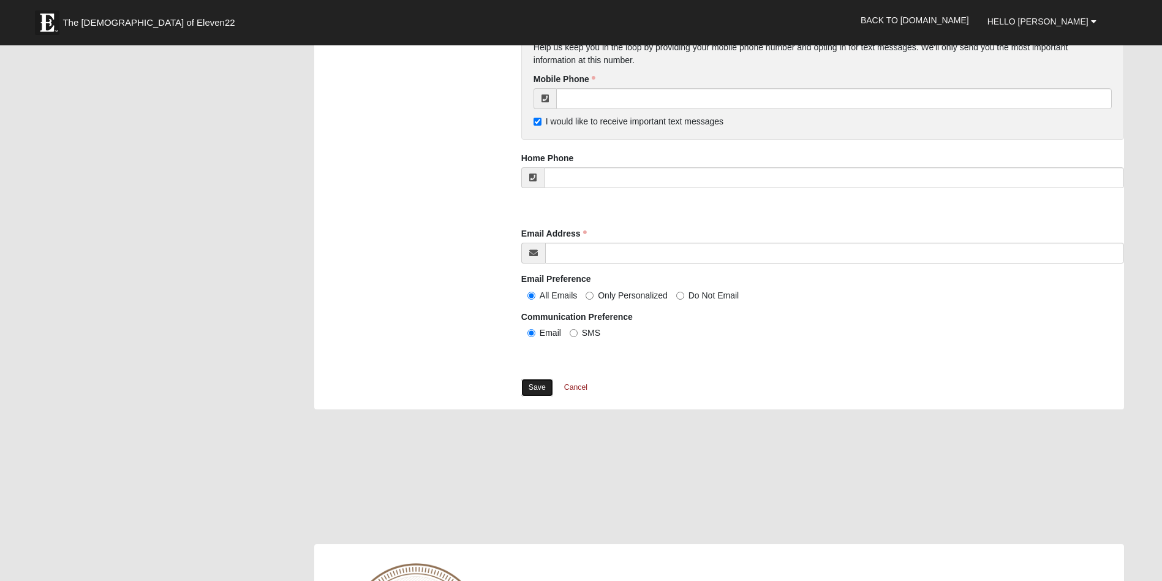
click at [542, 392] on link "Save" at bounding box center [537, 387] width 32 height 18
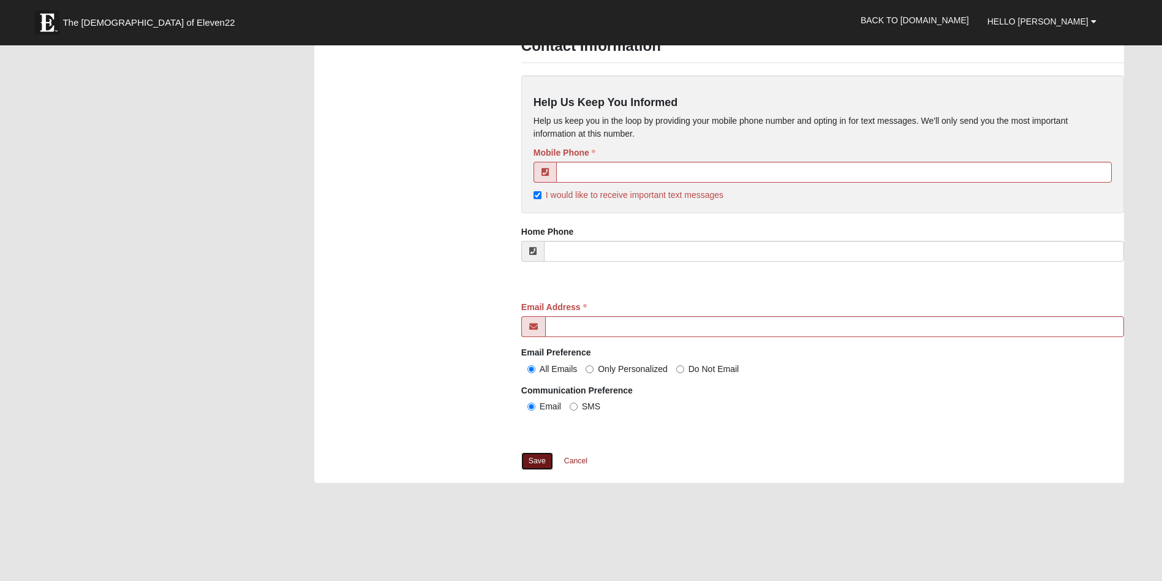
scroll to position [857, 0]
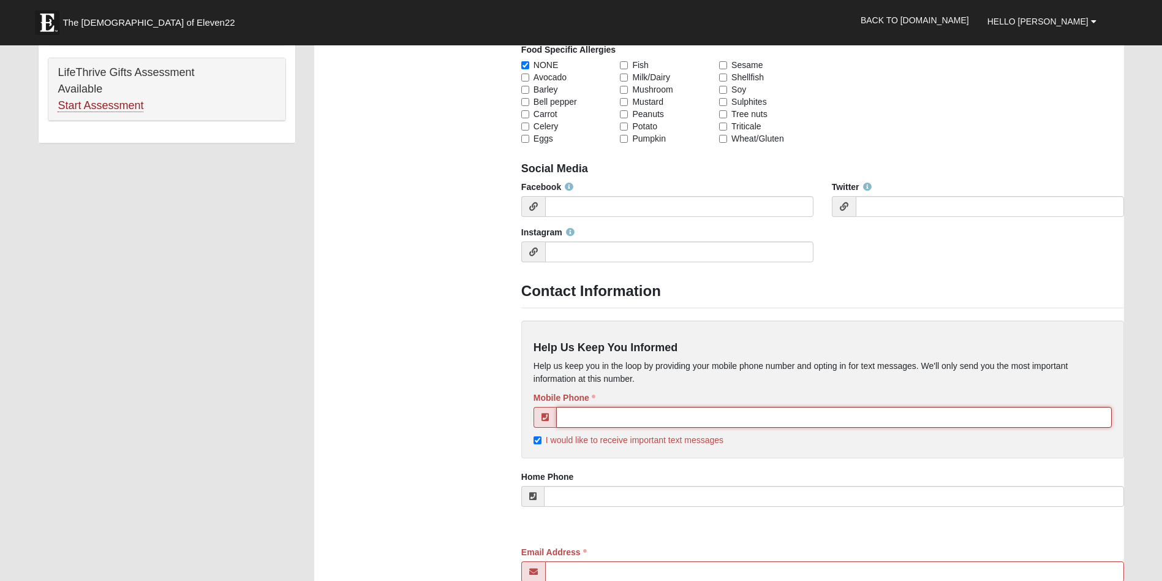
click at [576, 419] on input "tel" at bounding box center [833, 417] width 555 height 21
click at [538, 442] on input "I would like to receive important text messages" at bounding box center [537, 440] width 8 height 8
checkbox input "false"
click at [596, 419] on input "tel" at bounding box center [833, 417] width 555 height 21
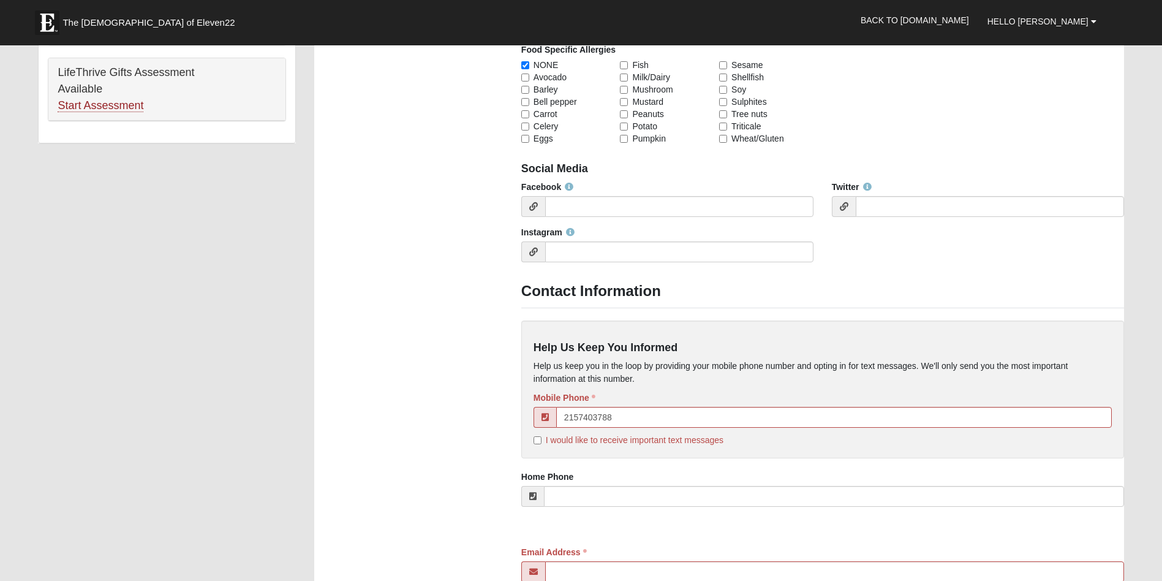
type input "[PHONE_NUMBER]"
click at [630, 484] on div "Home Phone" at bounding box center [822, 488] width 603 height 36
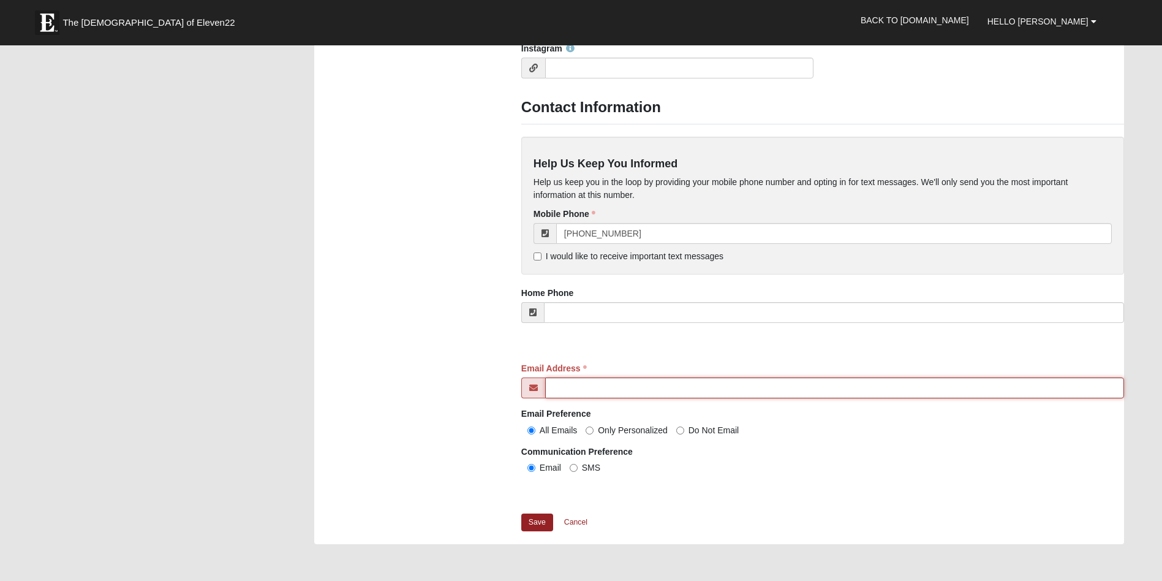
click at [592, 385] on input "Email Address" at bounding box center [834, 387] width 579 height 21
type input "[EMAIL_ADDRESS][DOMAIN_NAME]"
click at [682, 429] on input "Do Not Email" at bounding box center [680, 430] width 8 height 8
radio input "true"
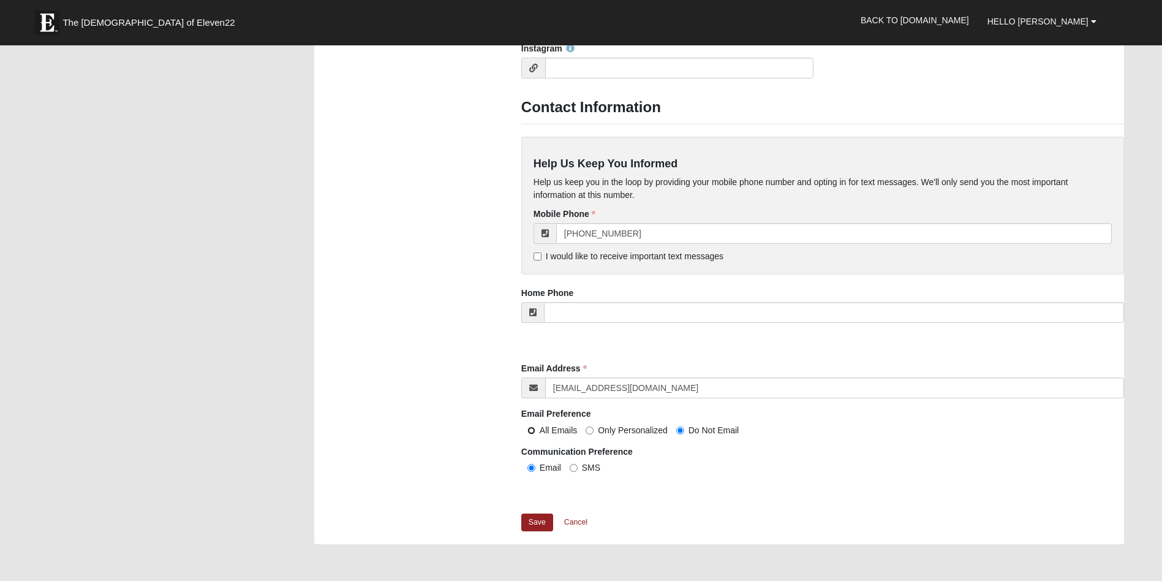
click at [533, 429] on input "All Emails" at bounding box center [531, 430] width 8 height 8
radio input "true"
click at [538, 521] on link "Save" at bounding box center [537, 522] width 32 height 18
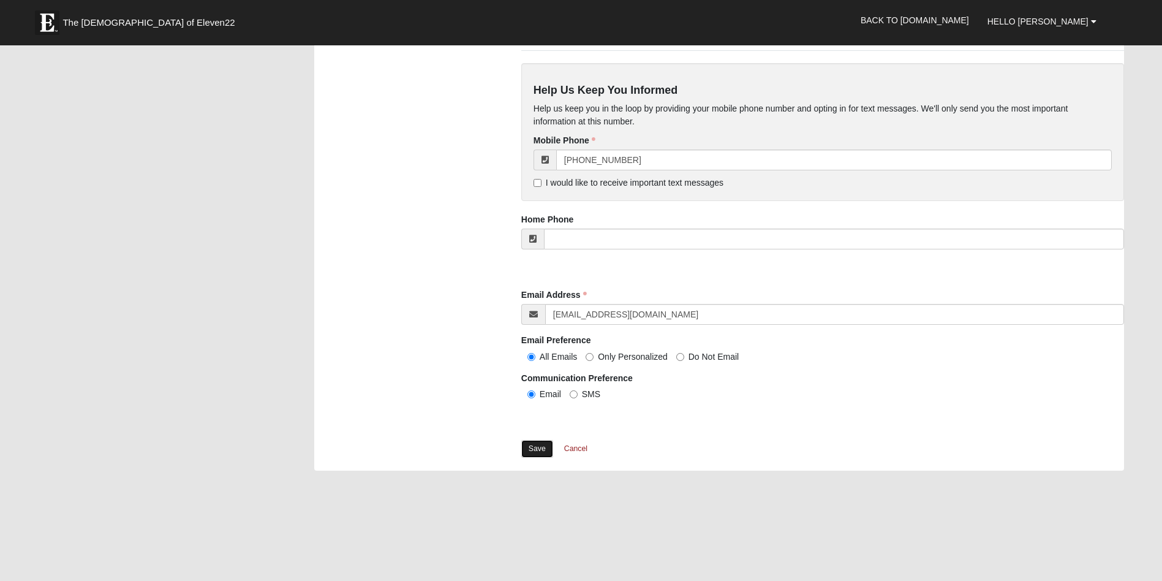
scroll to position [967, 0]
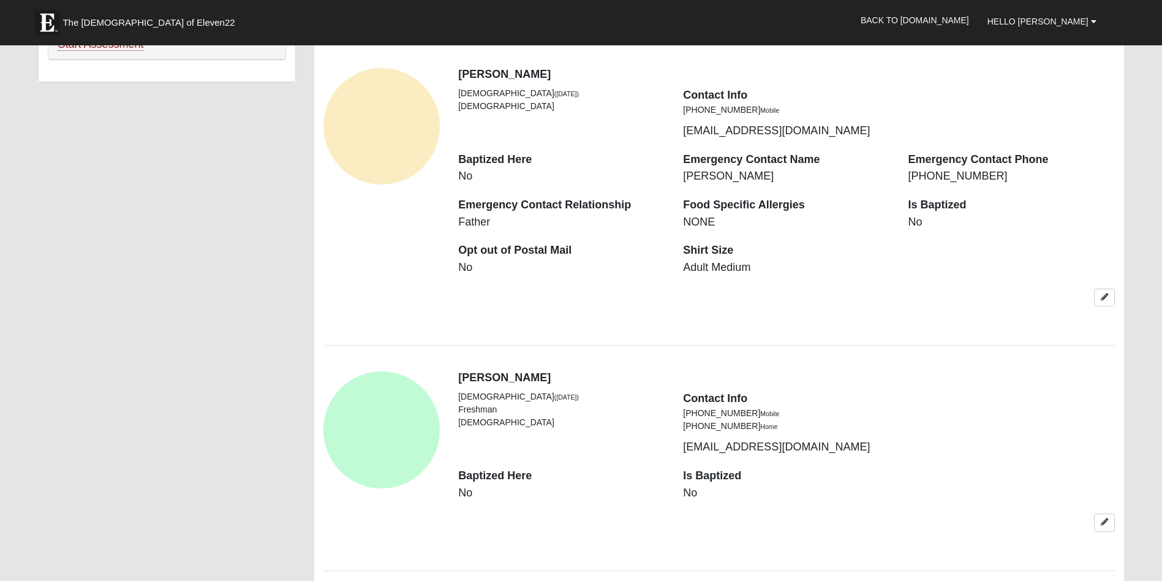
scroll to position [796, 0]
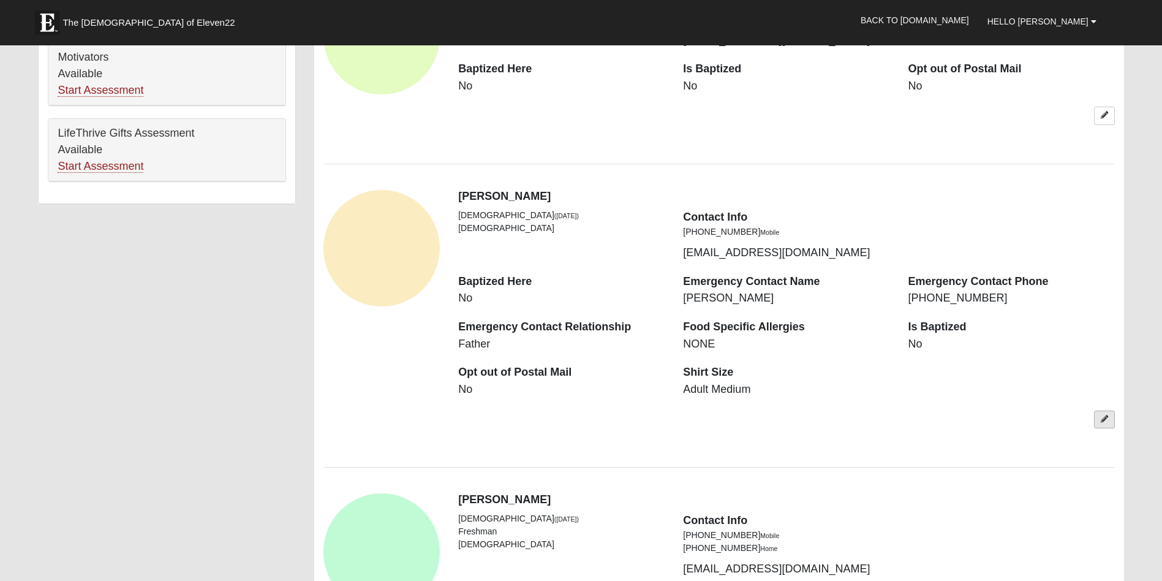
click at [1105, 420] on icon at bounding box center [1103, 418] width 7 height 7
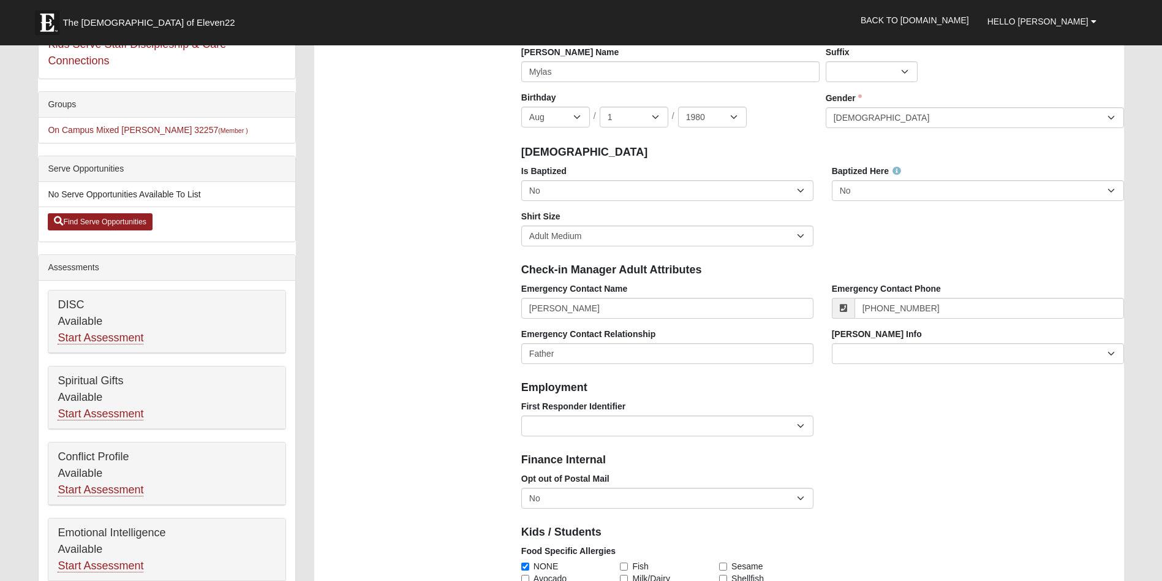
scroll to position [0, 0]
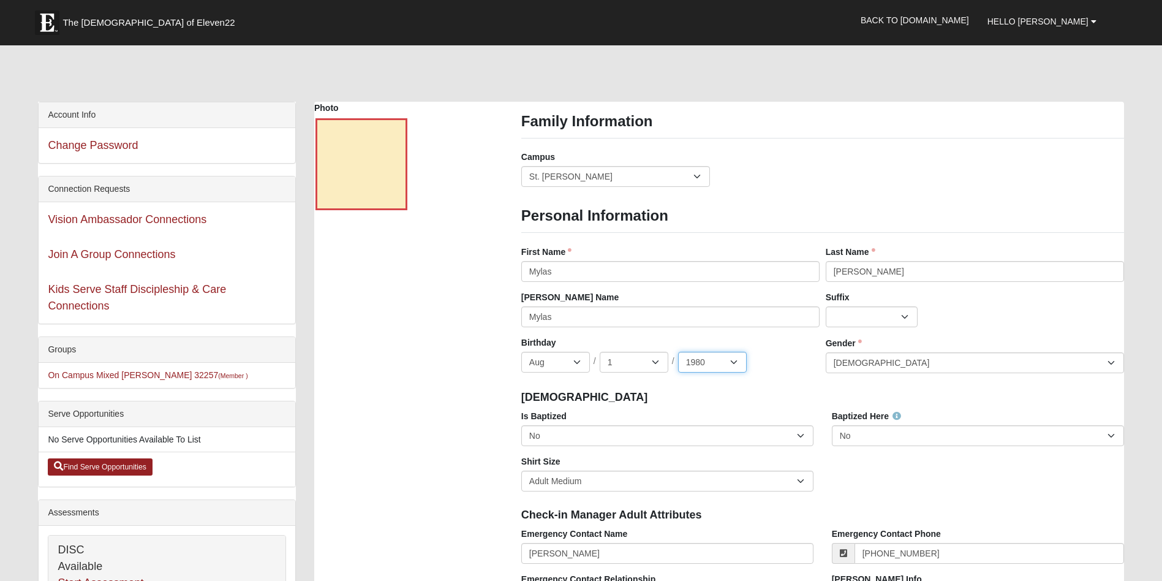
select select "2001"
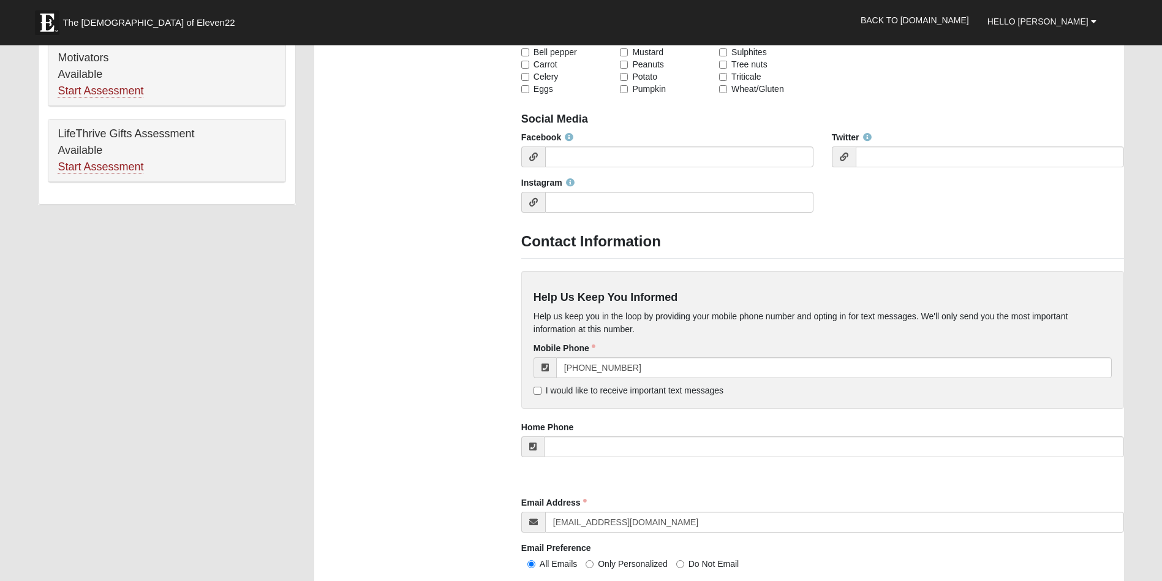
scroll to position [1164, 0]
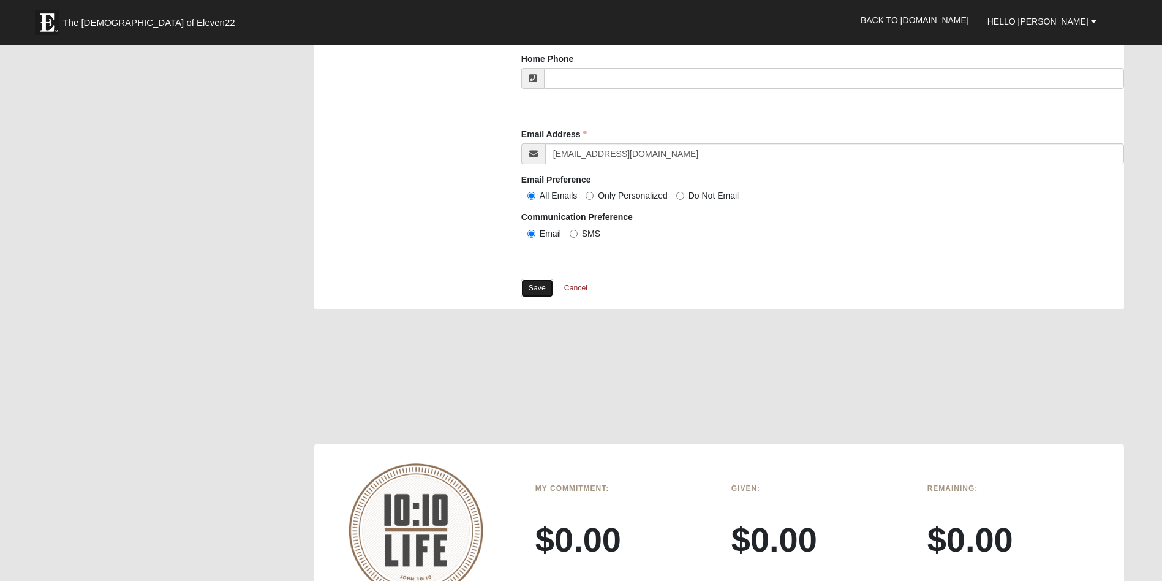
click at [540, 285] on link "Save" at bounding box center [537, 288] width 32 height 18
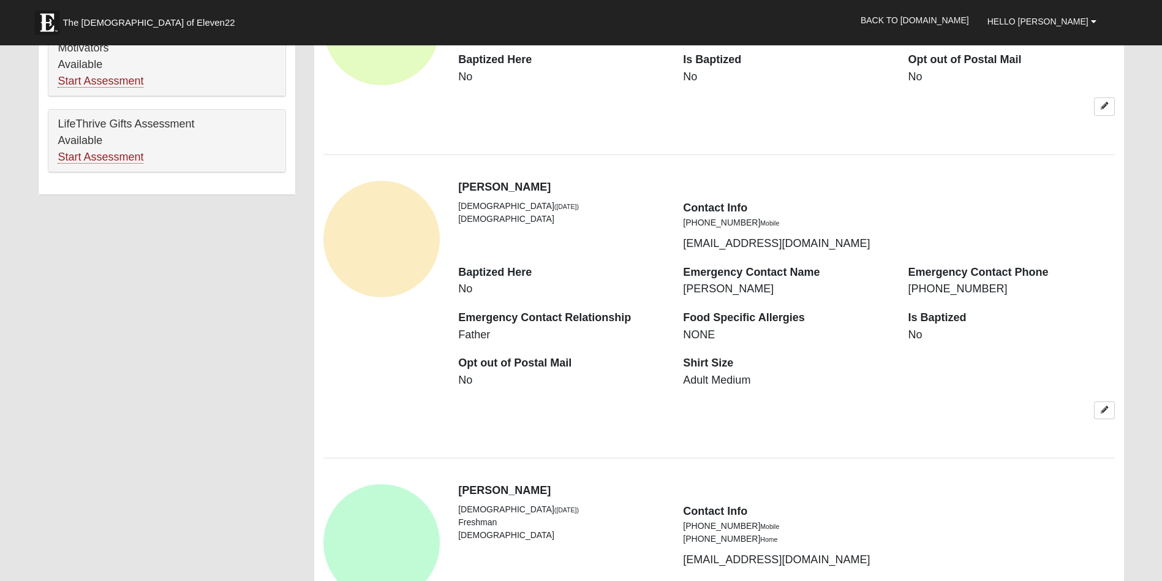
scroll to position [919, 0]
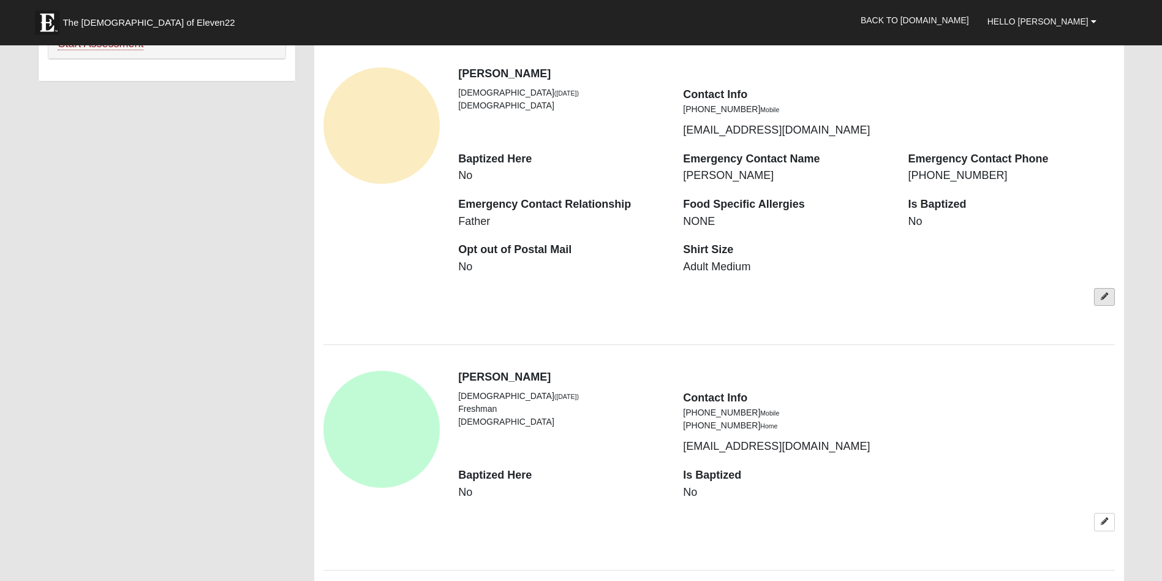
click at [1104, 299] on icon at bounding box center [1103, 296] width 7 height 7
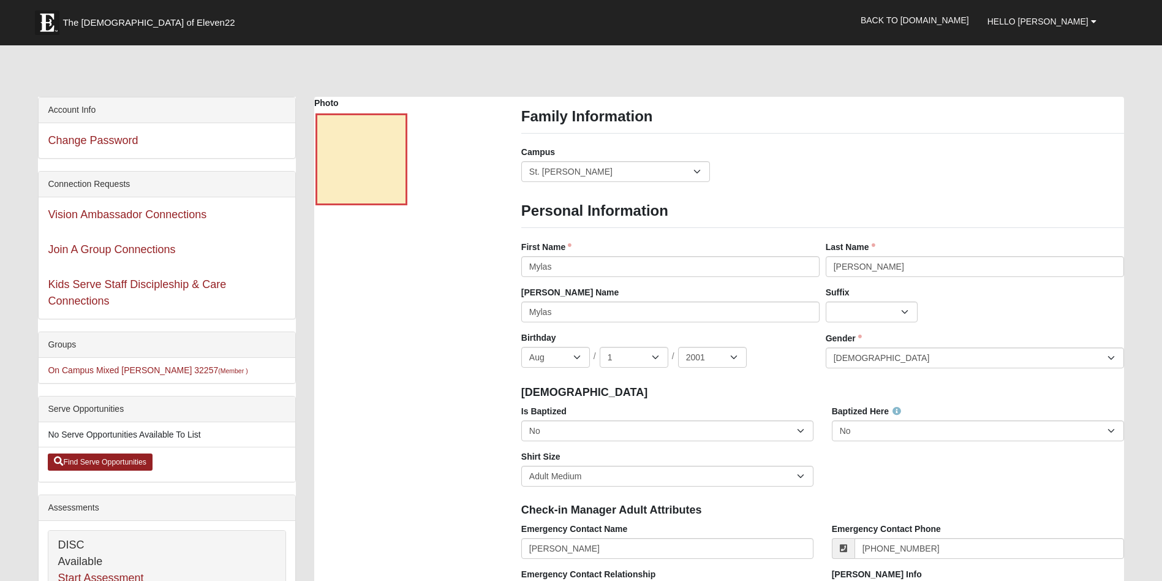
scroll to position [0, 0]
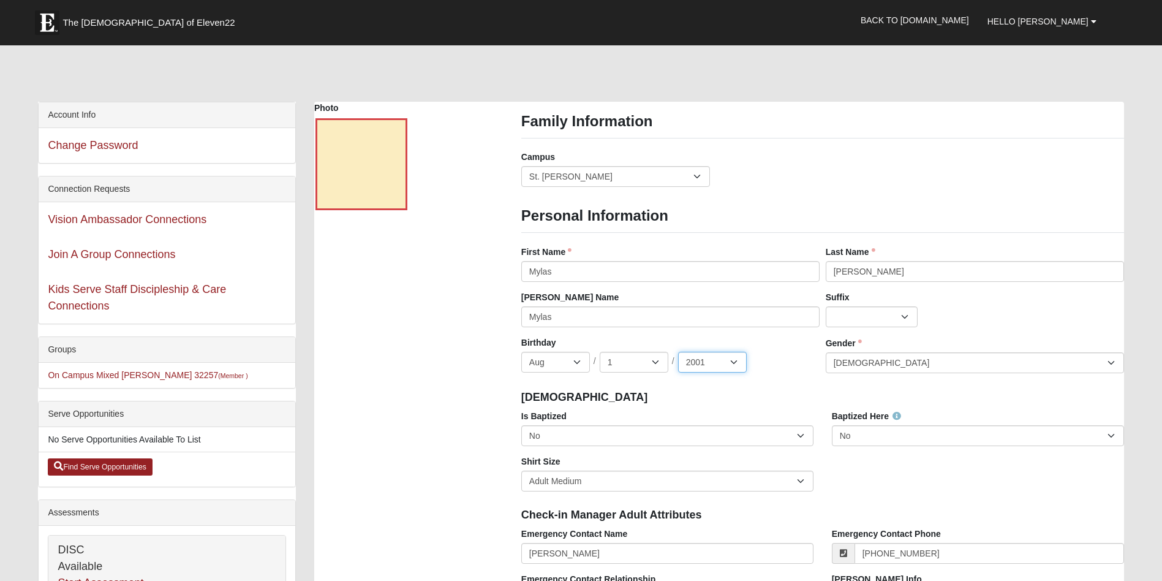
select select "2007"
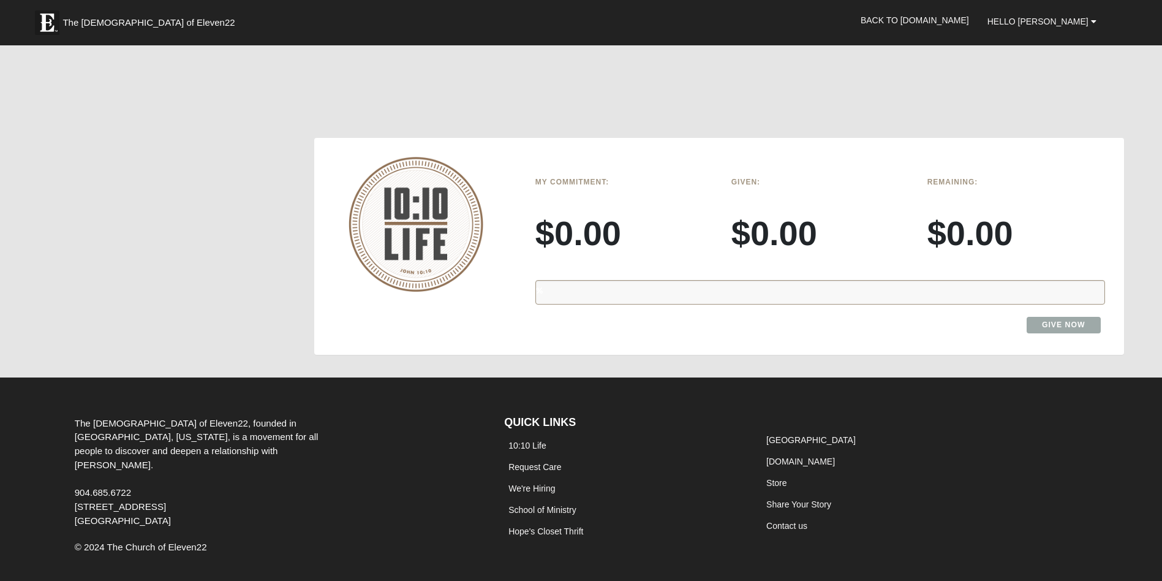
scroll to position [1102, 0]
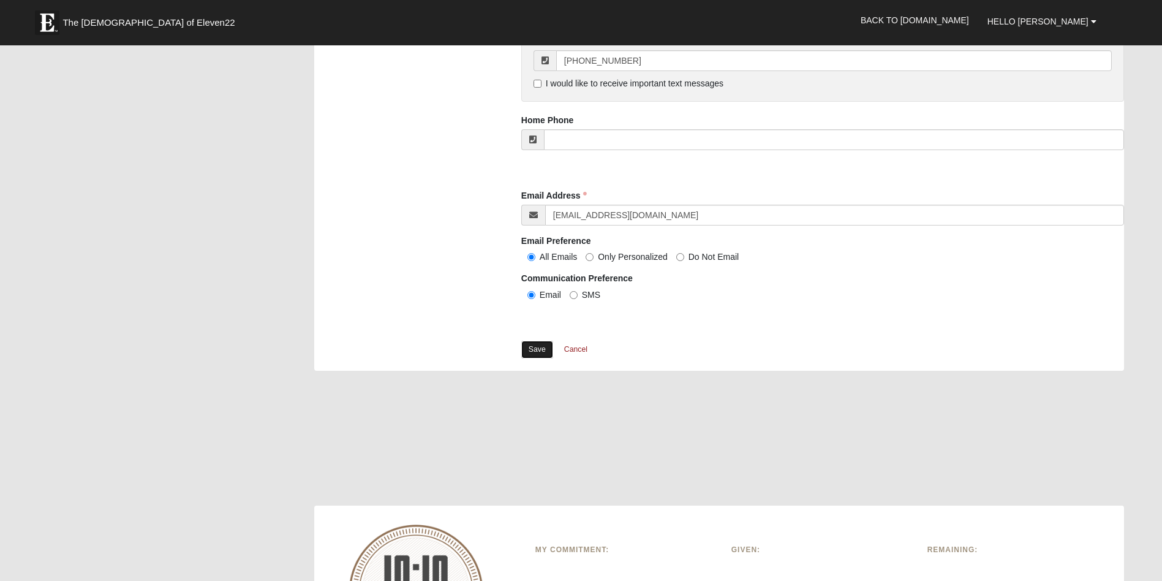
click at [547, 349] on link "Save" at bounding box center [537, 349] width 32 height 18
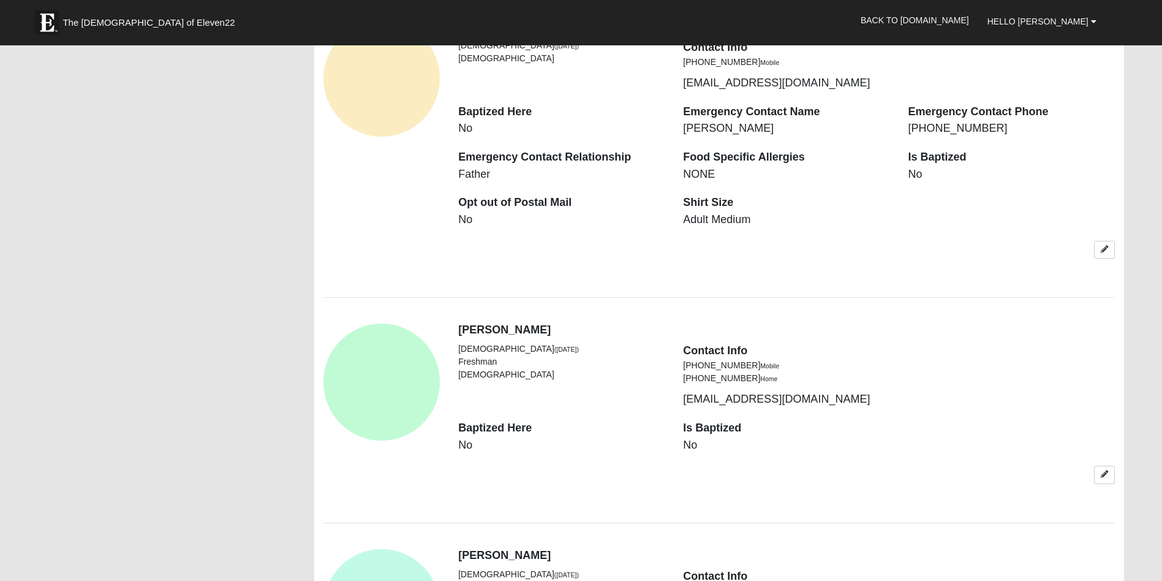
scroll to position [1837, 0]
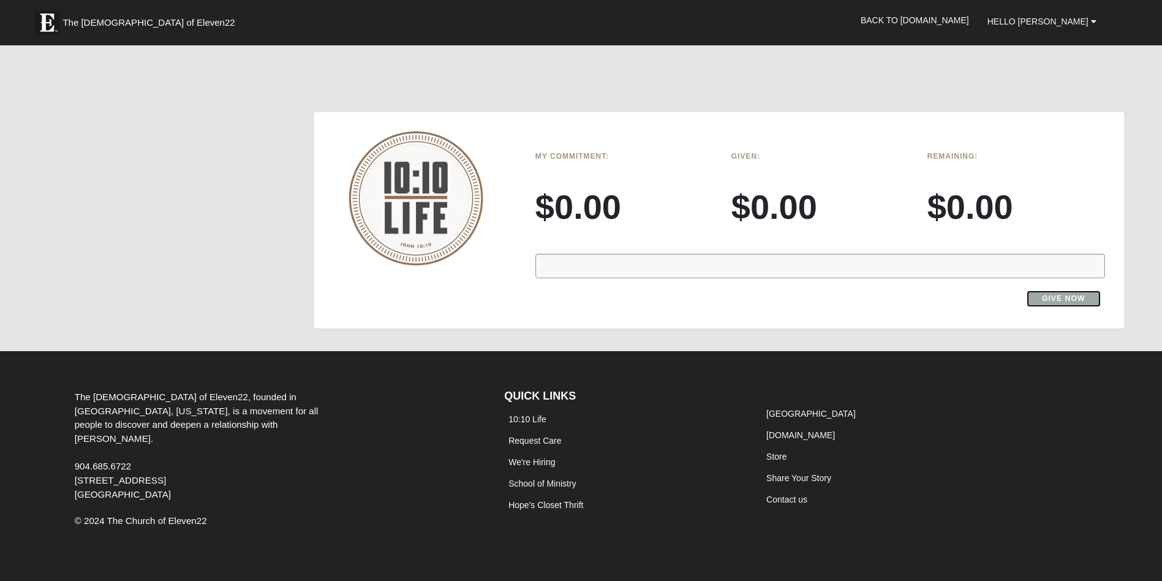
click at [1046, 298] on link "Give Now" at bounding box center [1063, 298] width 74 height 17
